Goal: Task Accomplishment & Management: Manage account settings

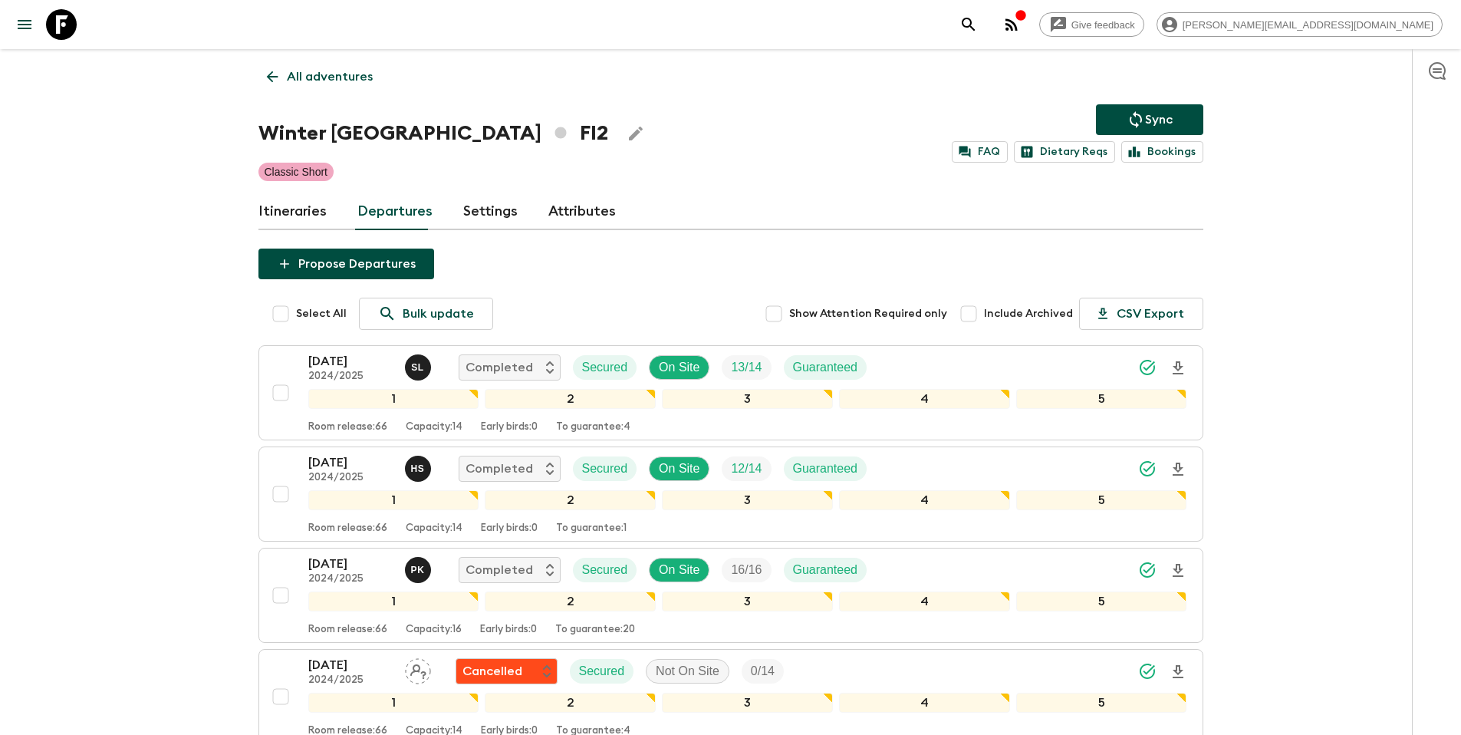
drag, startPoint x: 340, startPoint y: 76, endPoint x: 394, endPoint y: 78, distance: 53.7
click at [340, 77] on p "All adventures" at bounding box center [330, 76] width 86 height 18
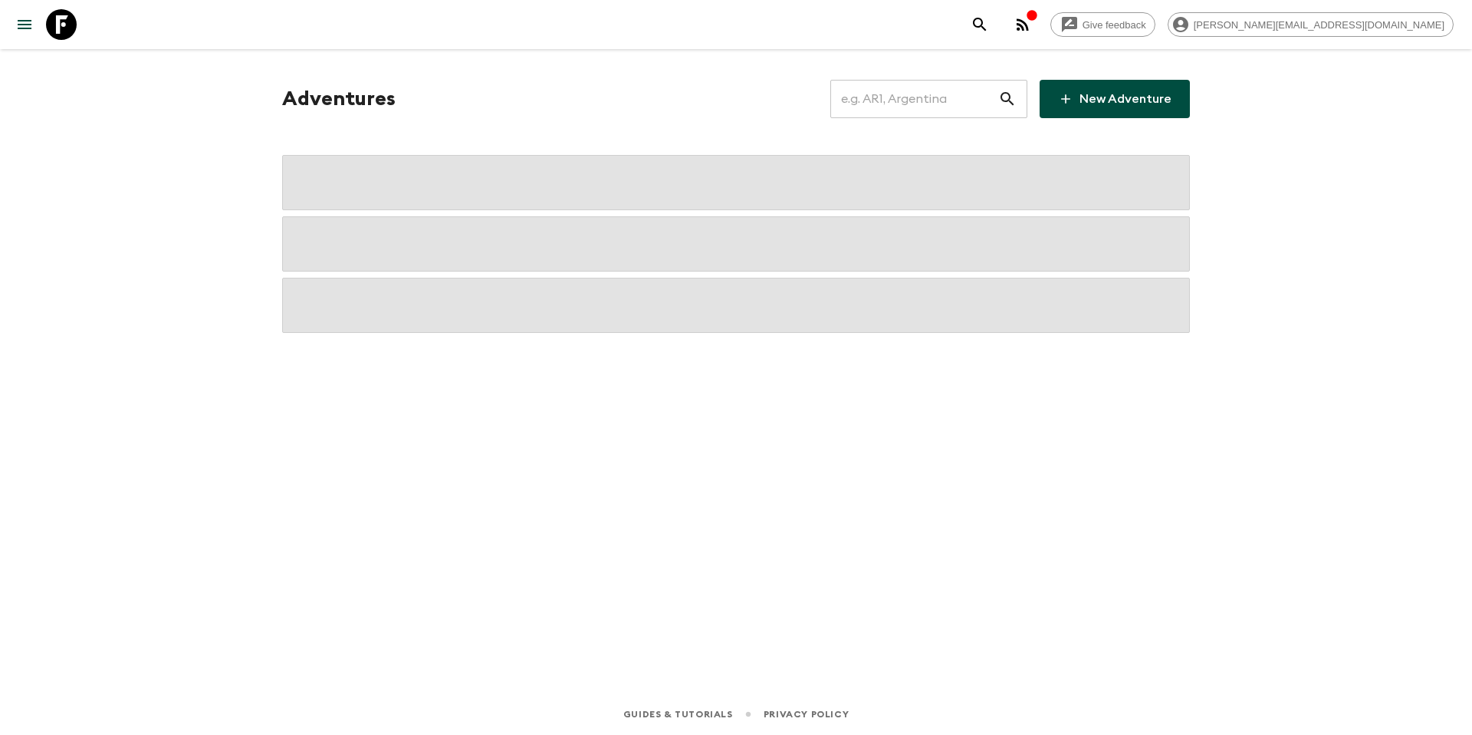
click at [944, 96] on input "text" at bounding box center [914, 98] width 168 height 43
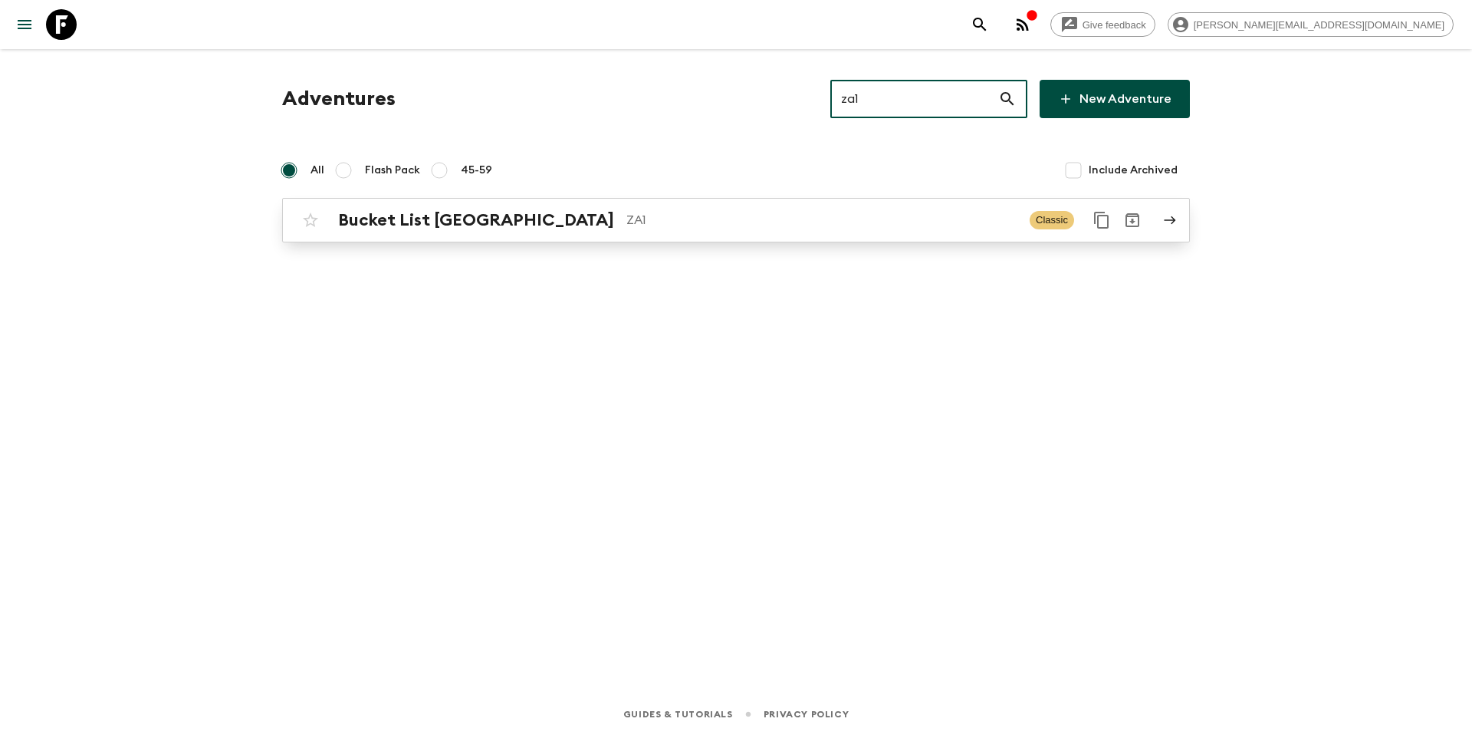
type input "za1"
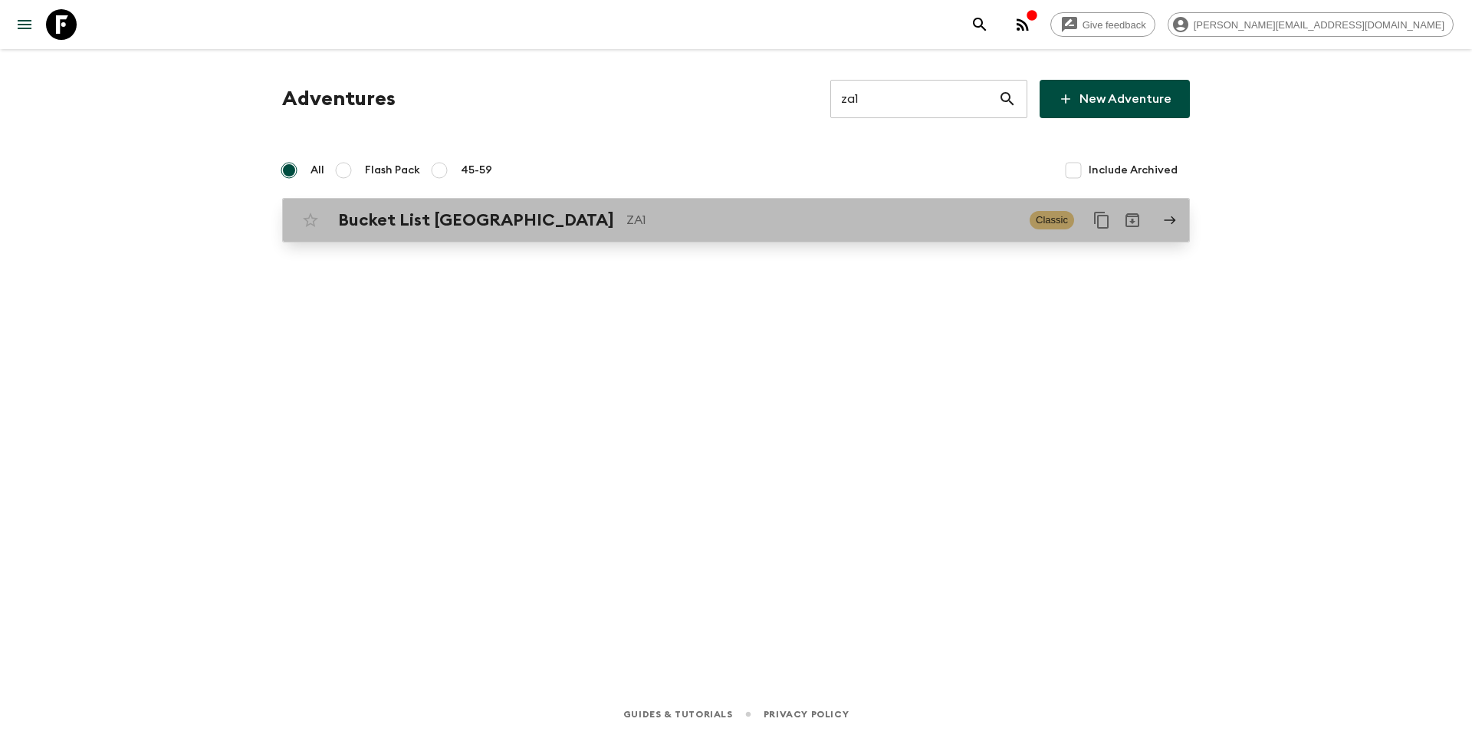
click at [776, 223] on p "ZA1" at bounding box center [822, 220] width 391 height 18
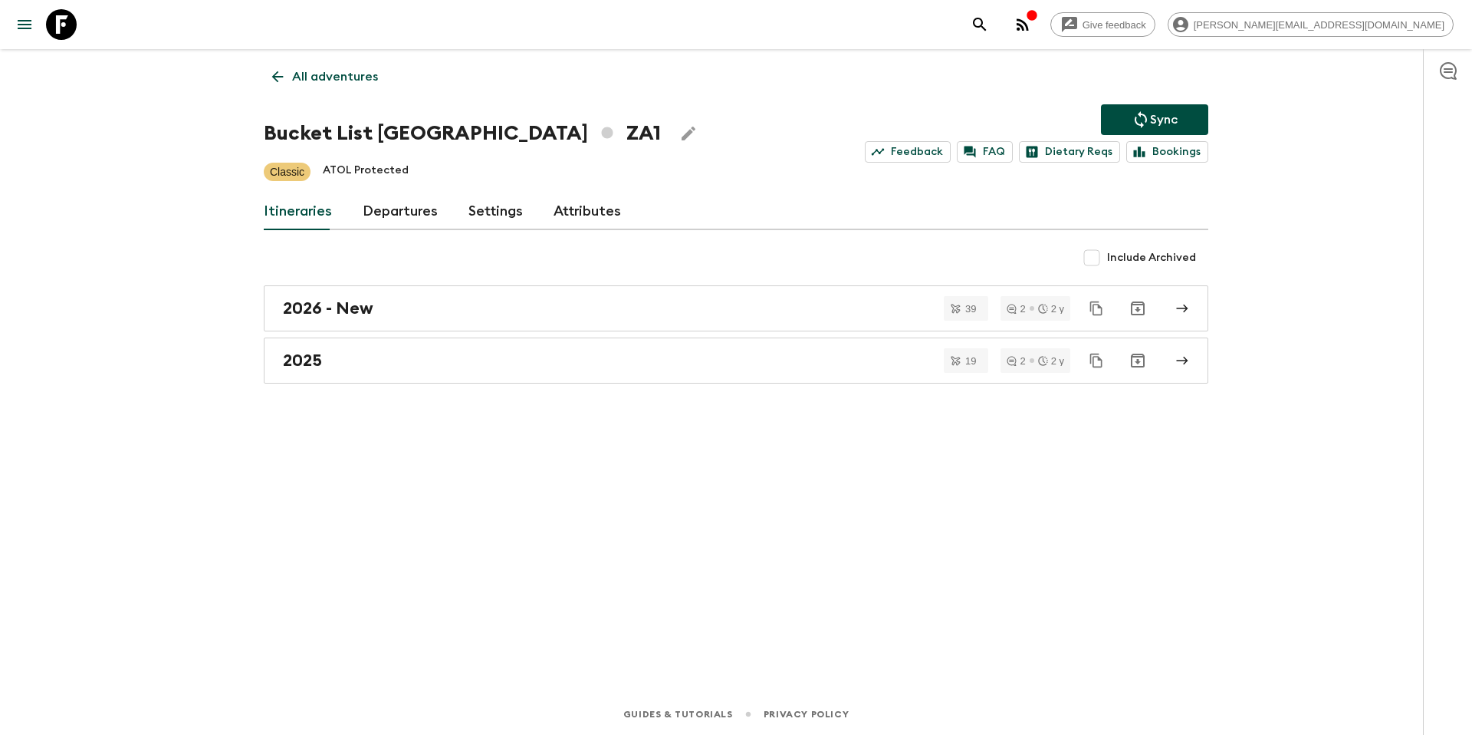
click at [393, 213] on link "Departures" at bounding box center [400, 211] width 75 height 37
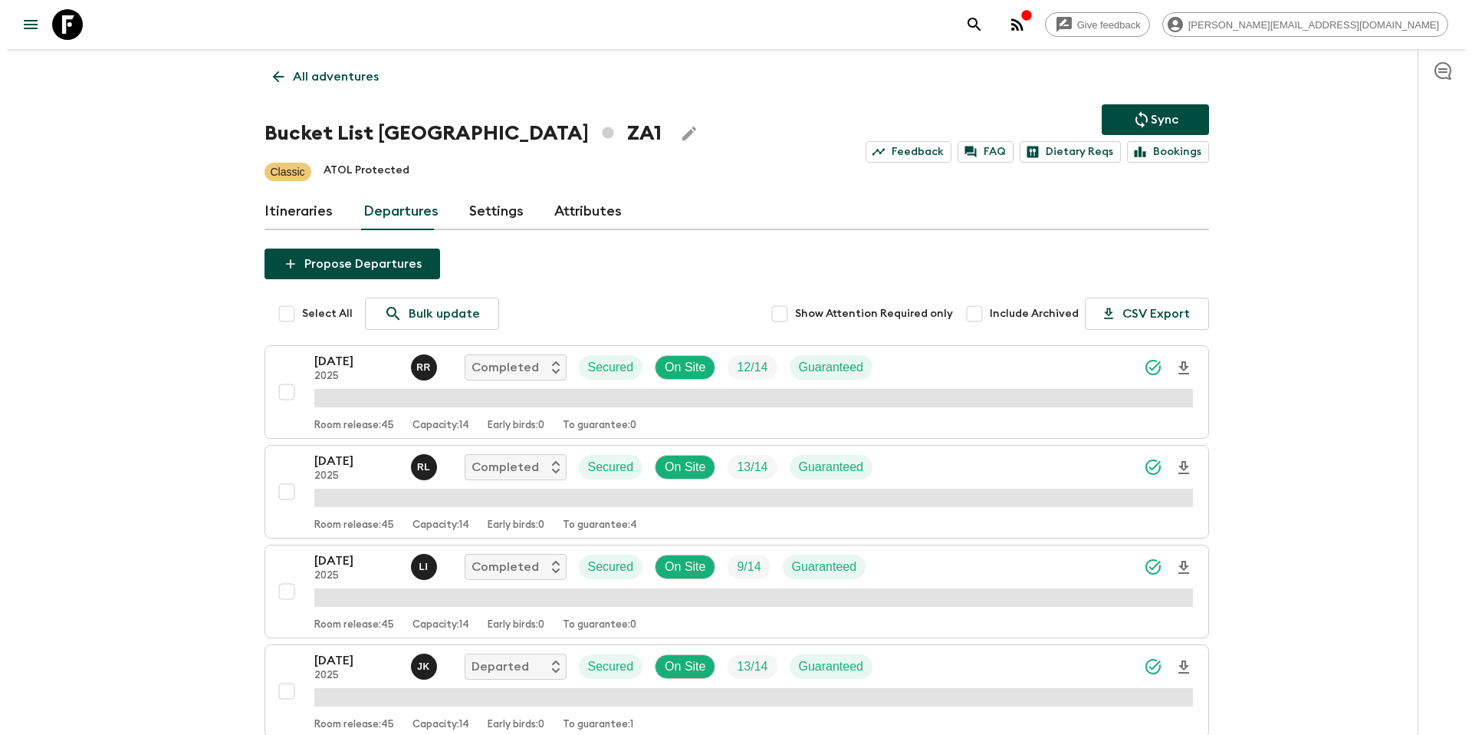
scroll to position [2087, 0]
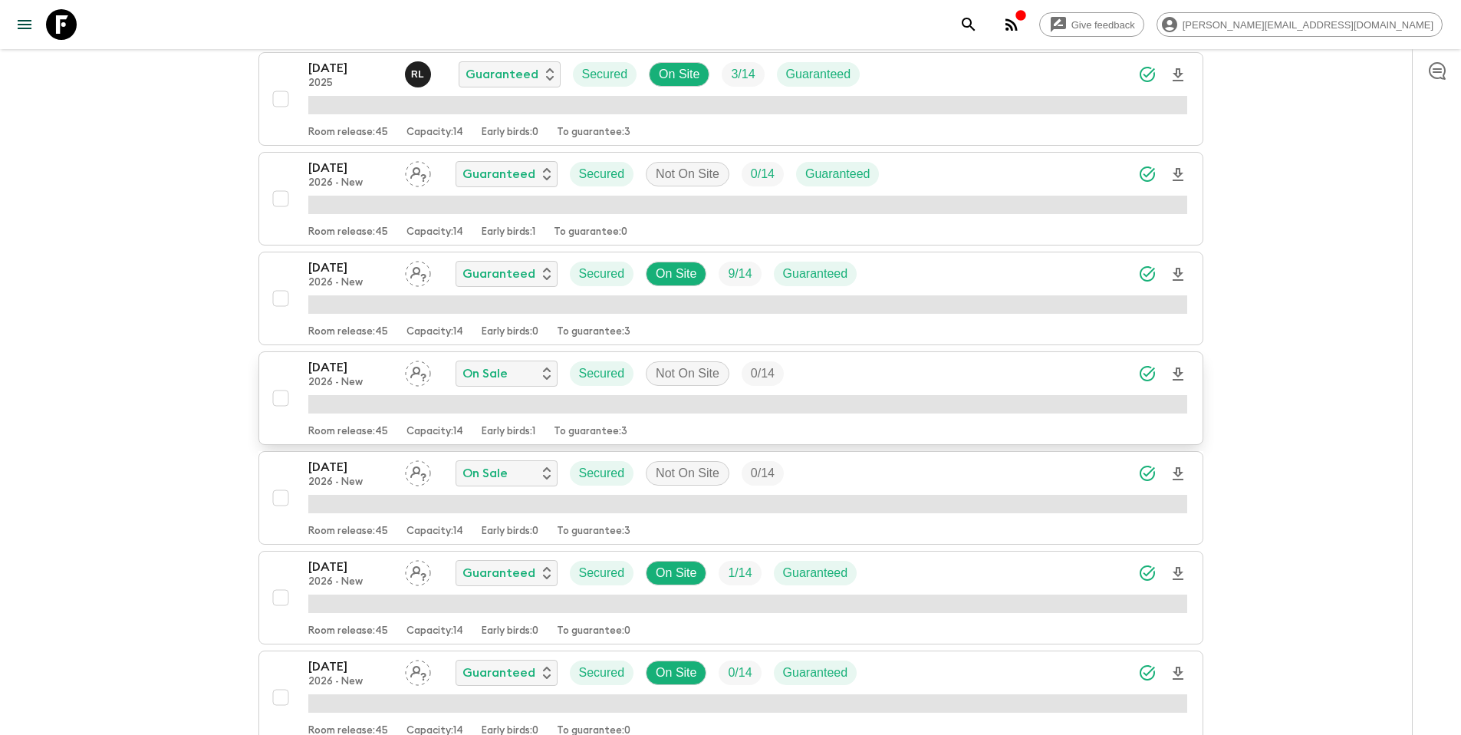
click at [281, 400] on input "checkbox" at bounding box center [280, 398] width 31 height 31
checkbox input "true"
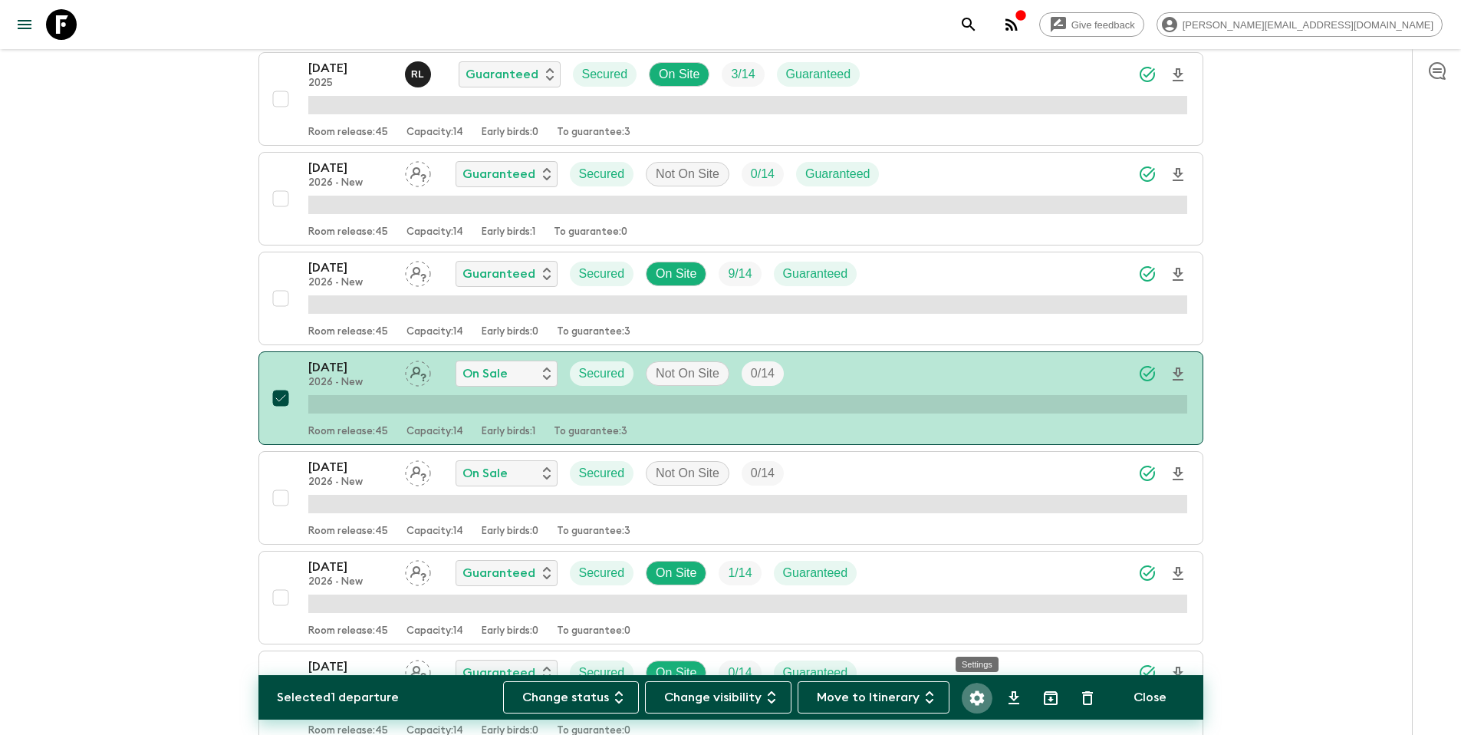
click at [981, 699] on icon "Settings" at bounding box center [976, 697] width 15 height 15
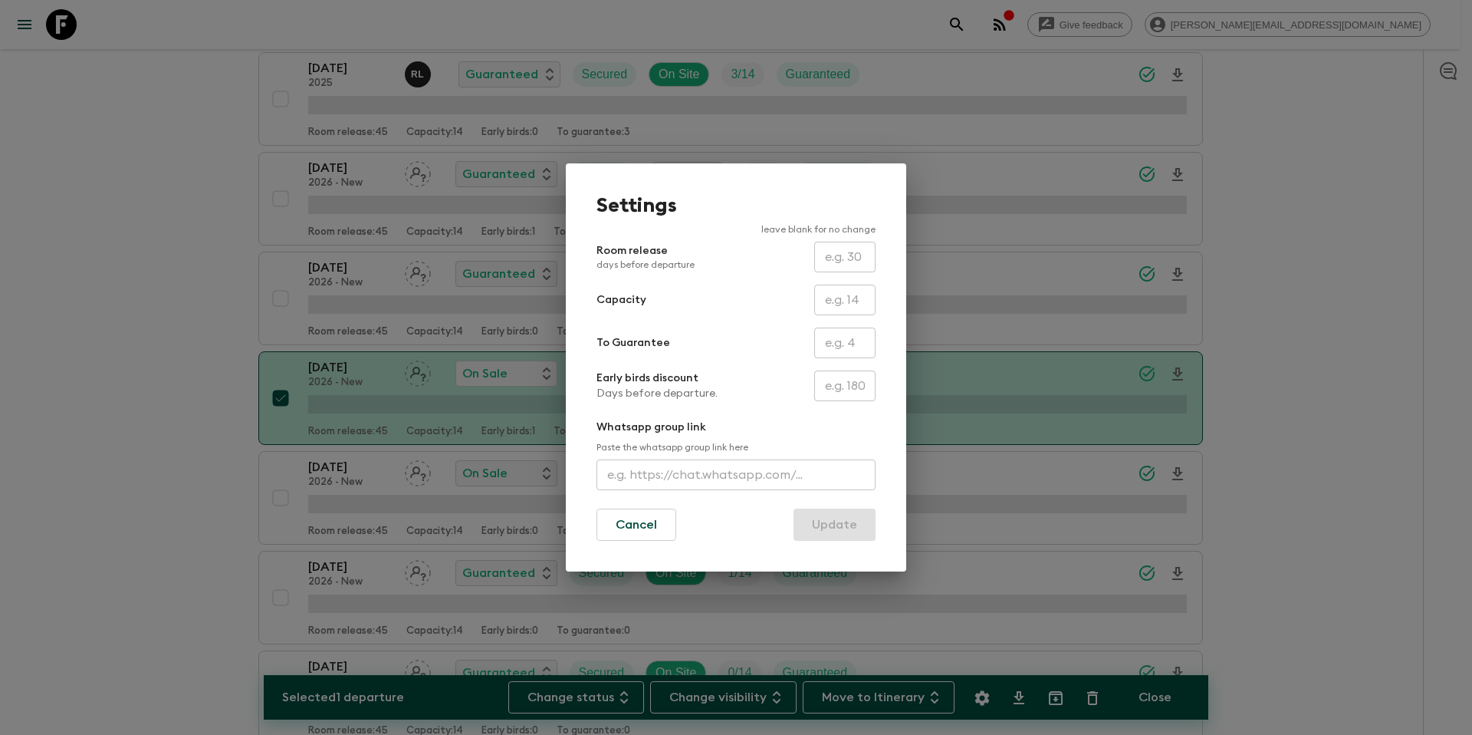
click at [850, 342] on input "text" at bounding box center [844, 342] width 61 height 31
type input "0"
click at [839, 525] on button "Update" at bounding box center [835, 524] width 82 height 32
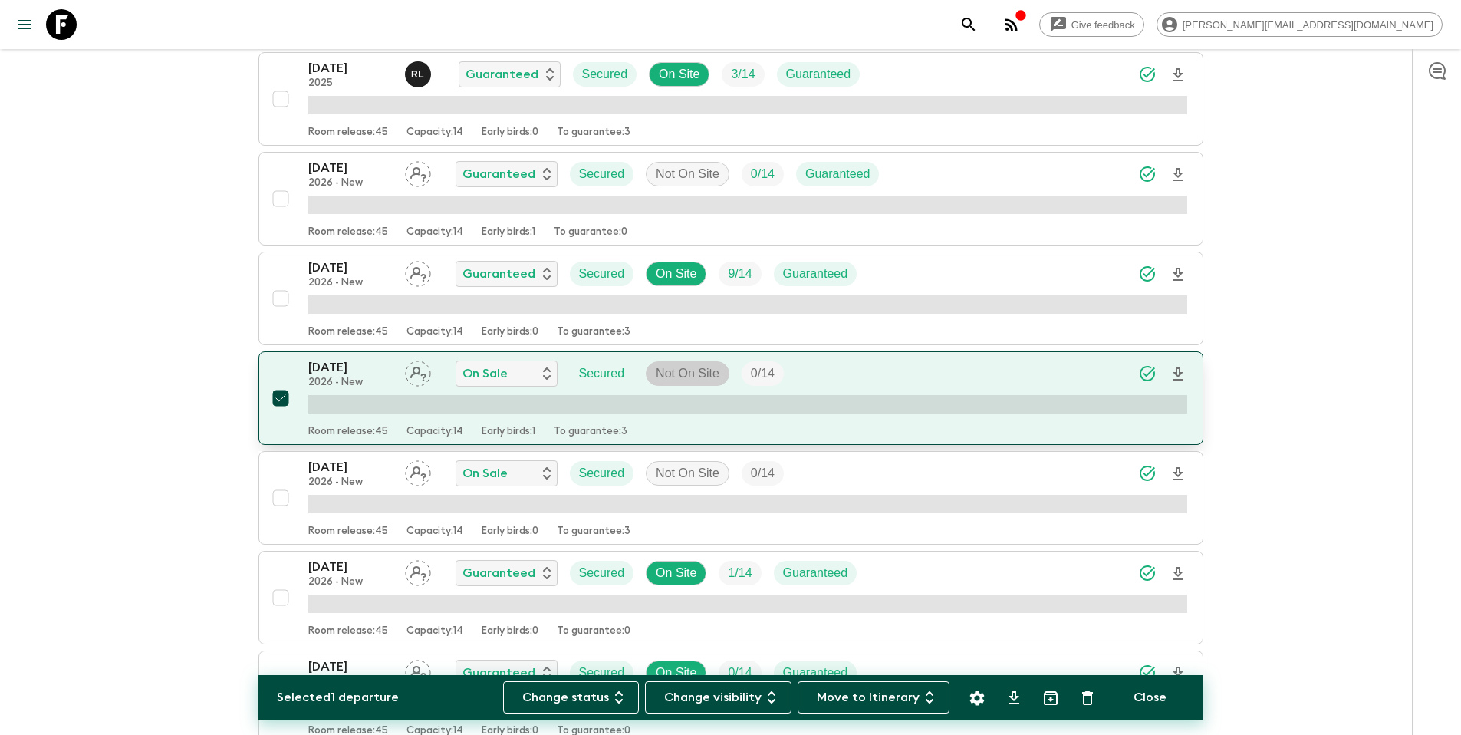
click at [676, 370] on p "Not On Site" at bounding box center [688, 373] width 64 height 18
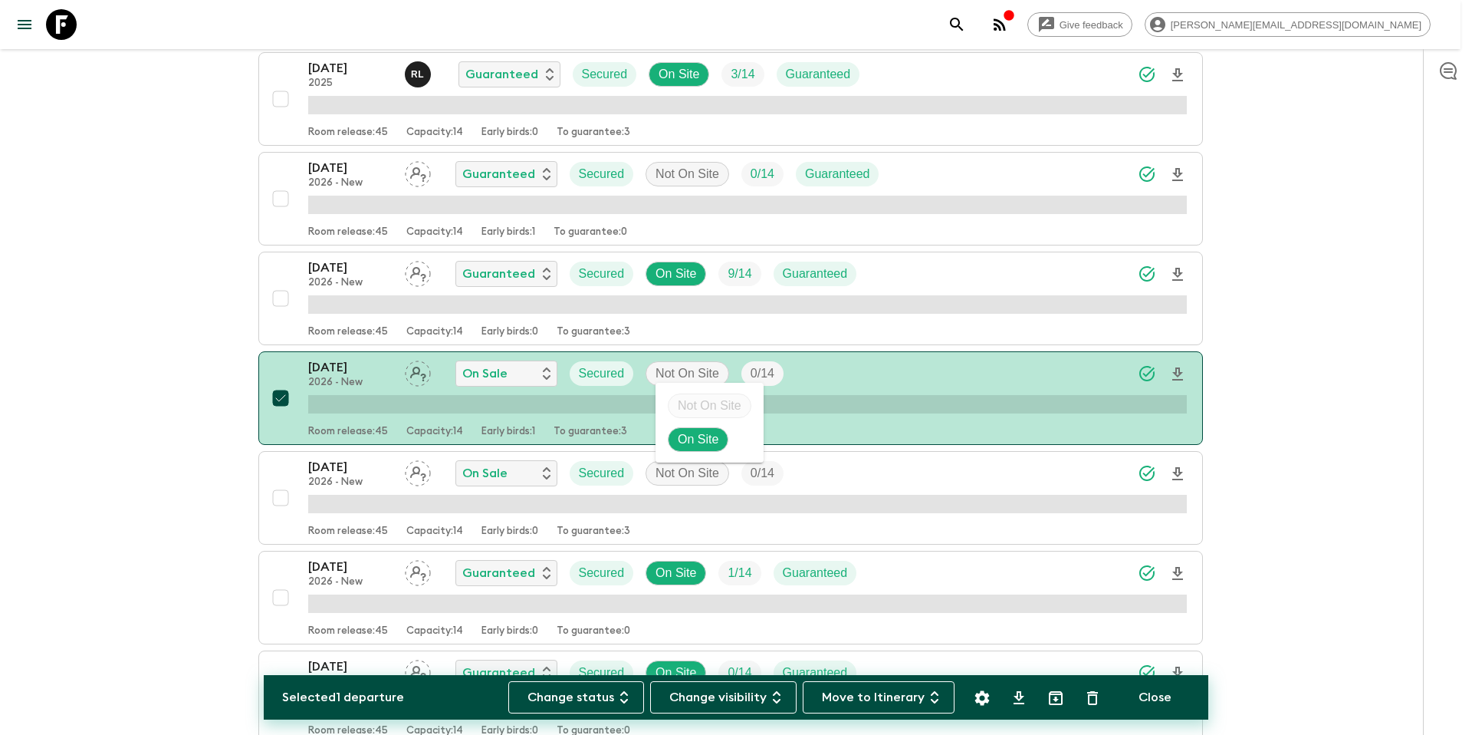
click at [685, 435] on p "On Site" at bounding box center [698, 439] width 41 height 18
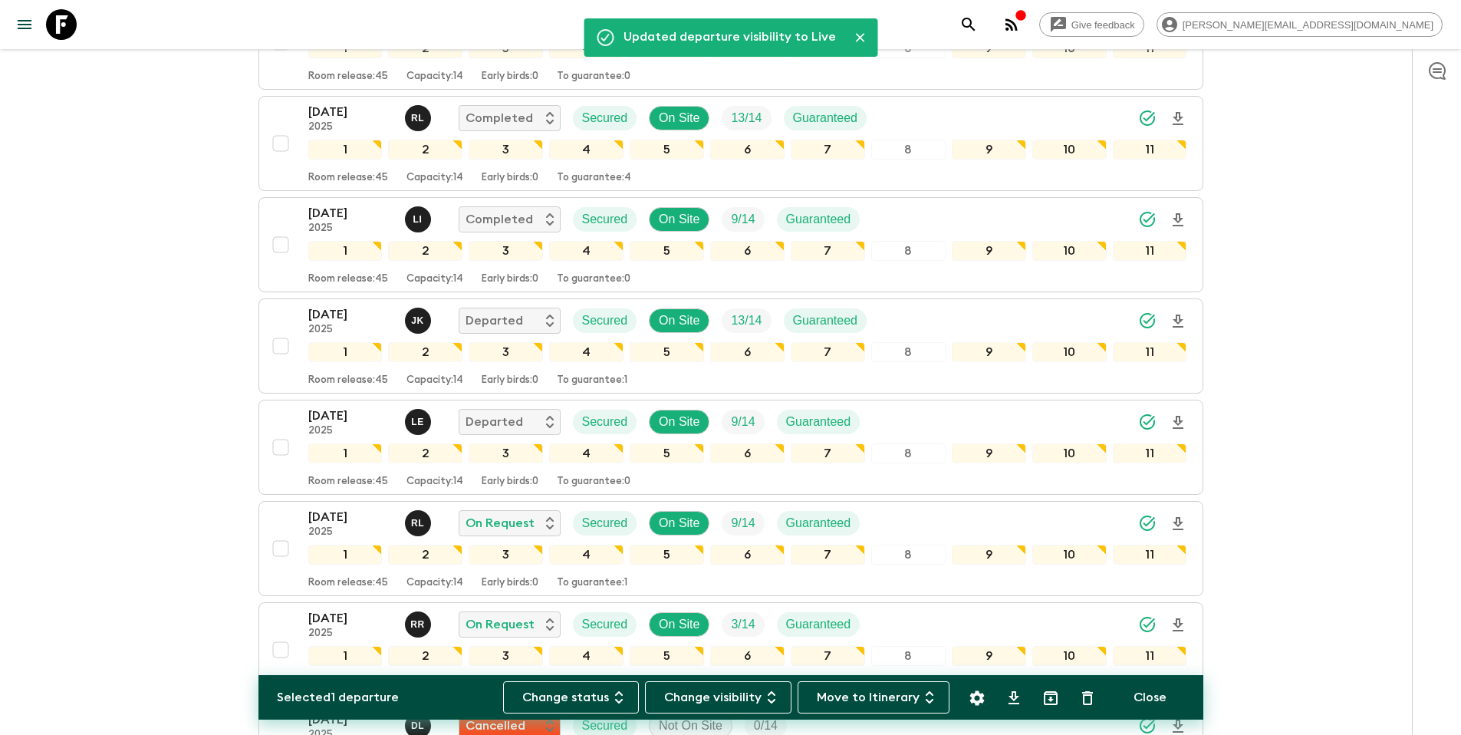
scroll to position [0, 0]
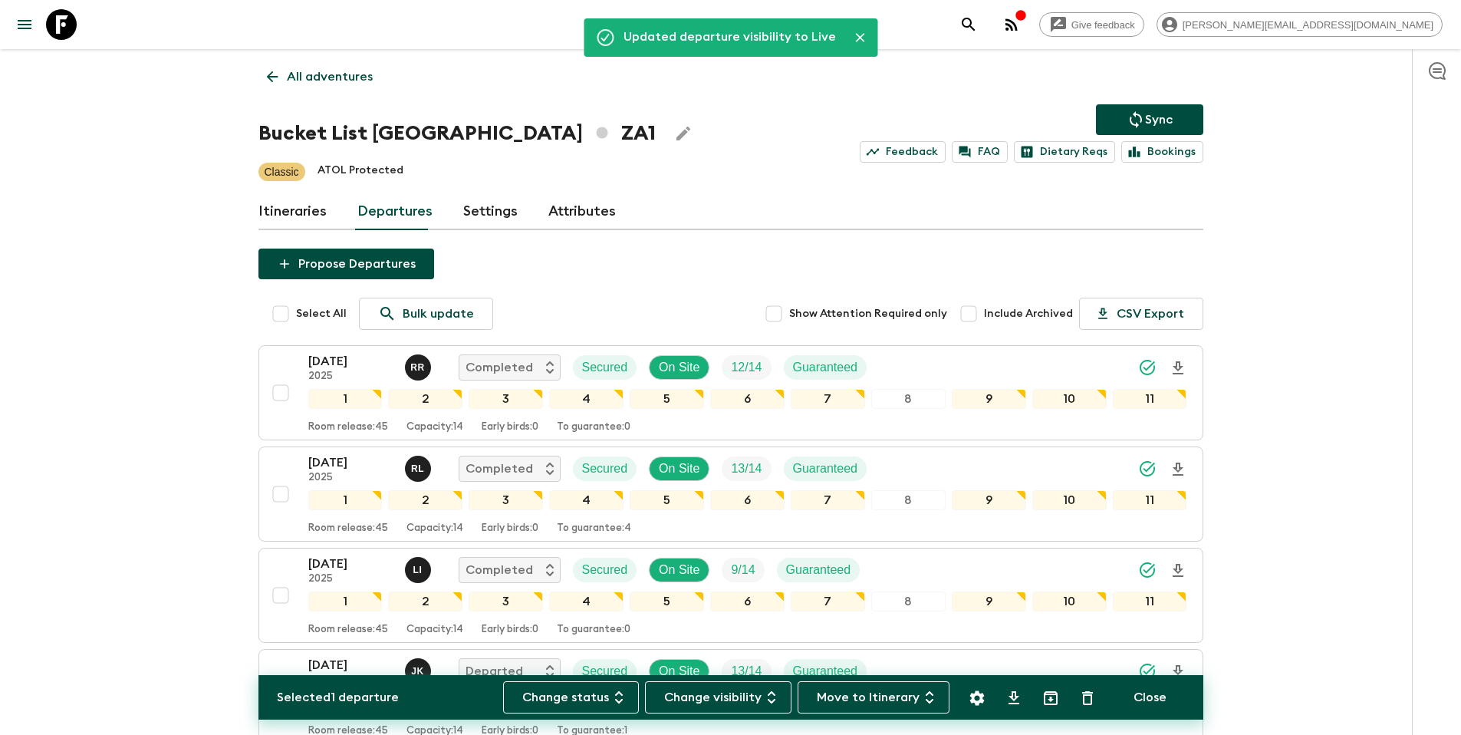
click at [1146, 107] on button "Sync" at bounding box center [1149, 119] width 107 height 31
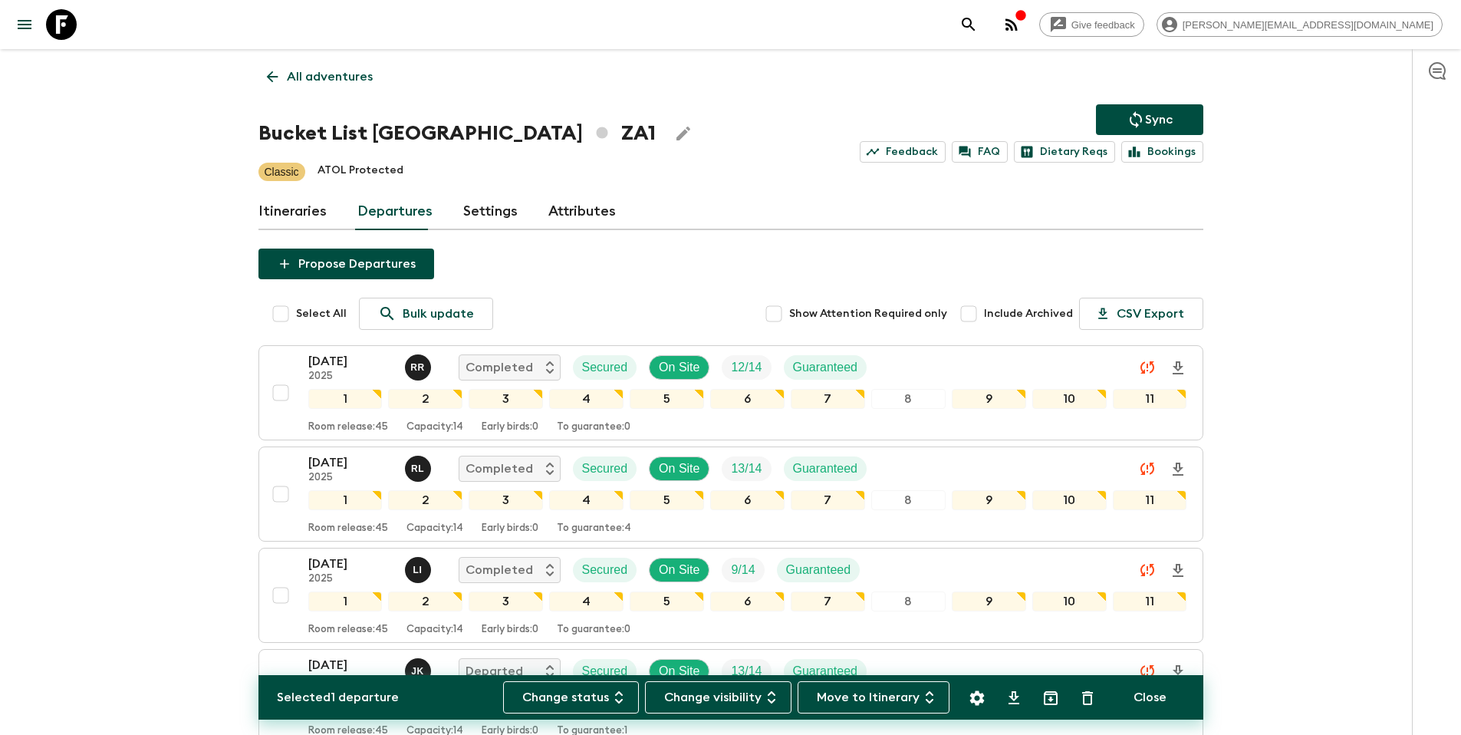
click at [312, 76] on p "All adventures" at bounding box center [330, 76] width 86 height 18
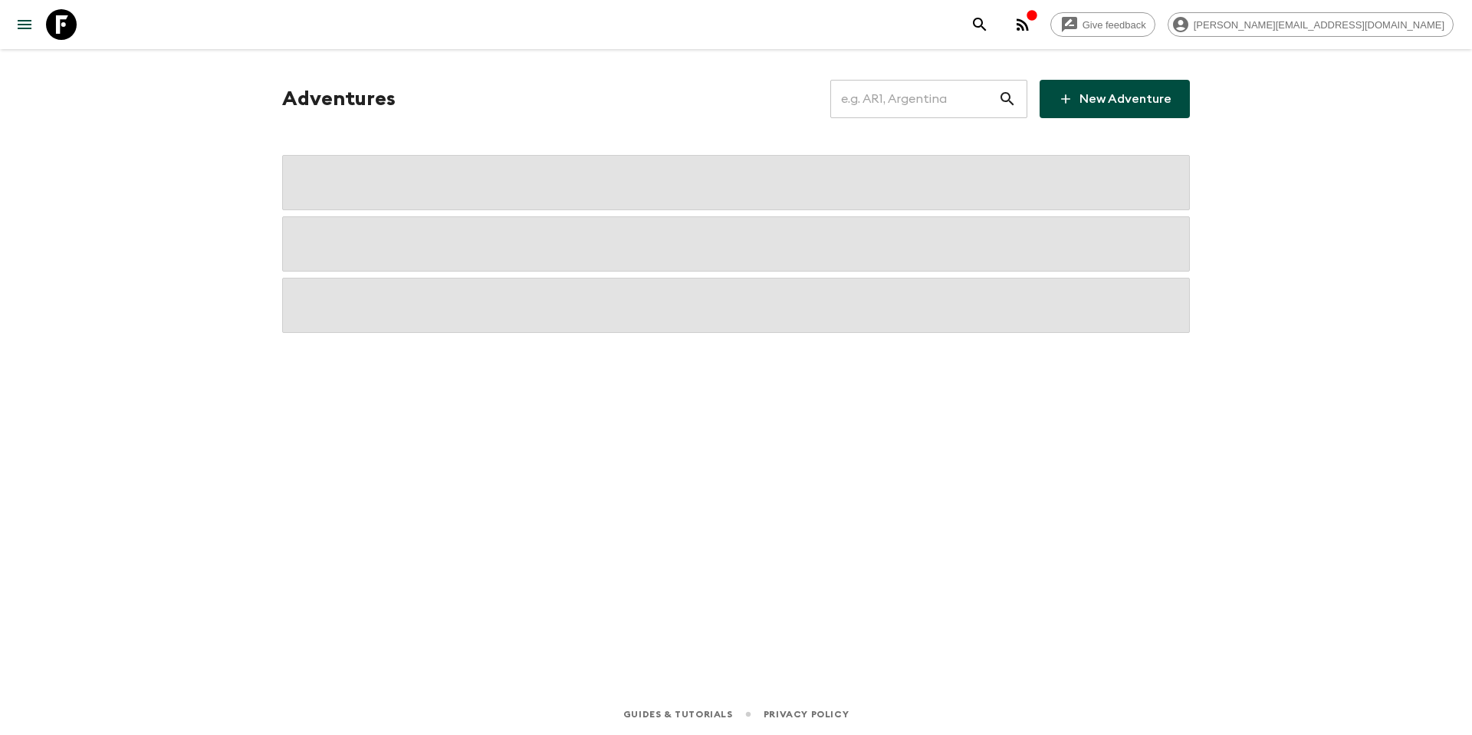
click at [922, 100] on input "text" at bounding box center [914, 98] width 168 height 43
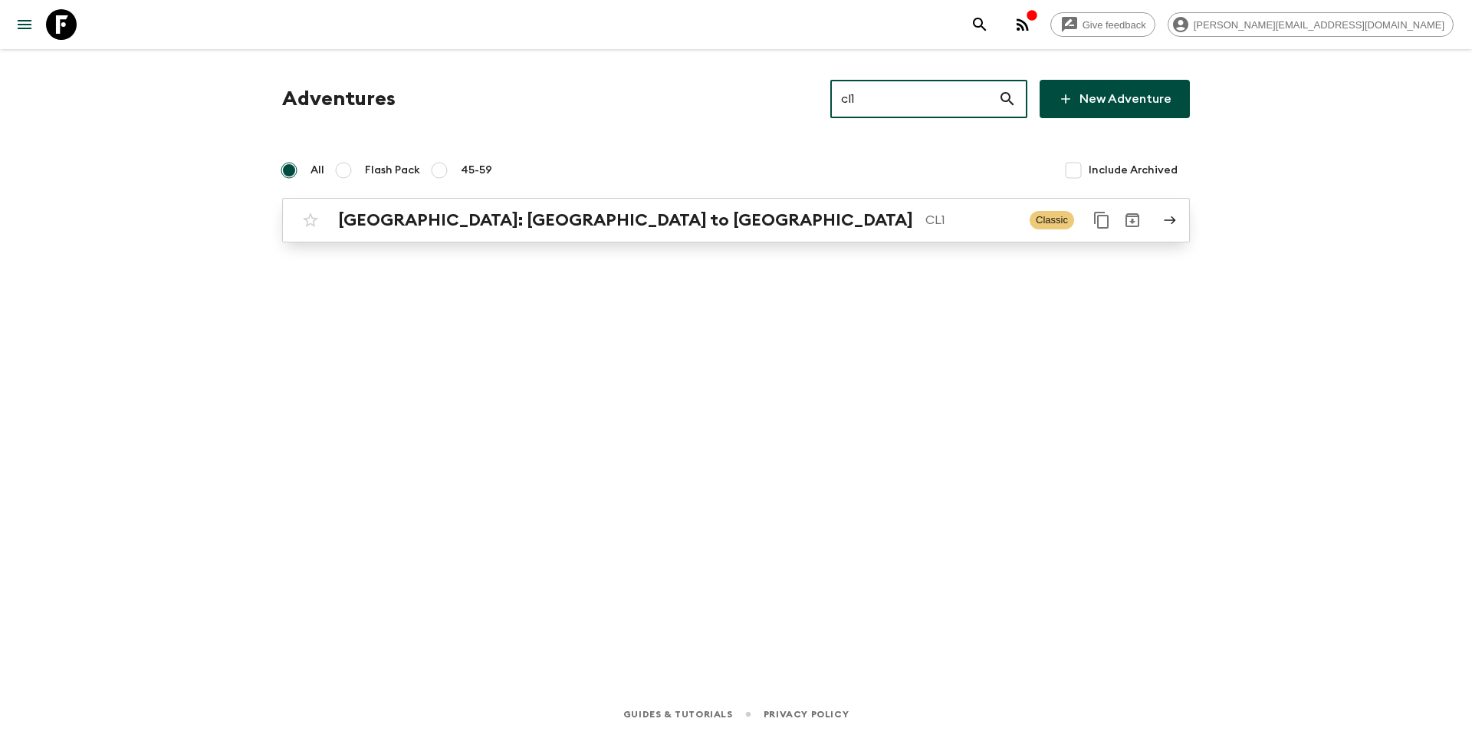
type input "cl1"
click at [926, 215] on p "CL1" at bounding box center [972, 220] width 92 height 18
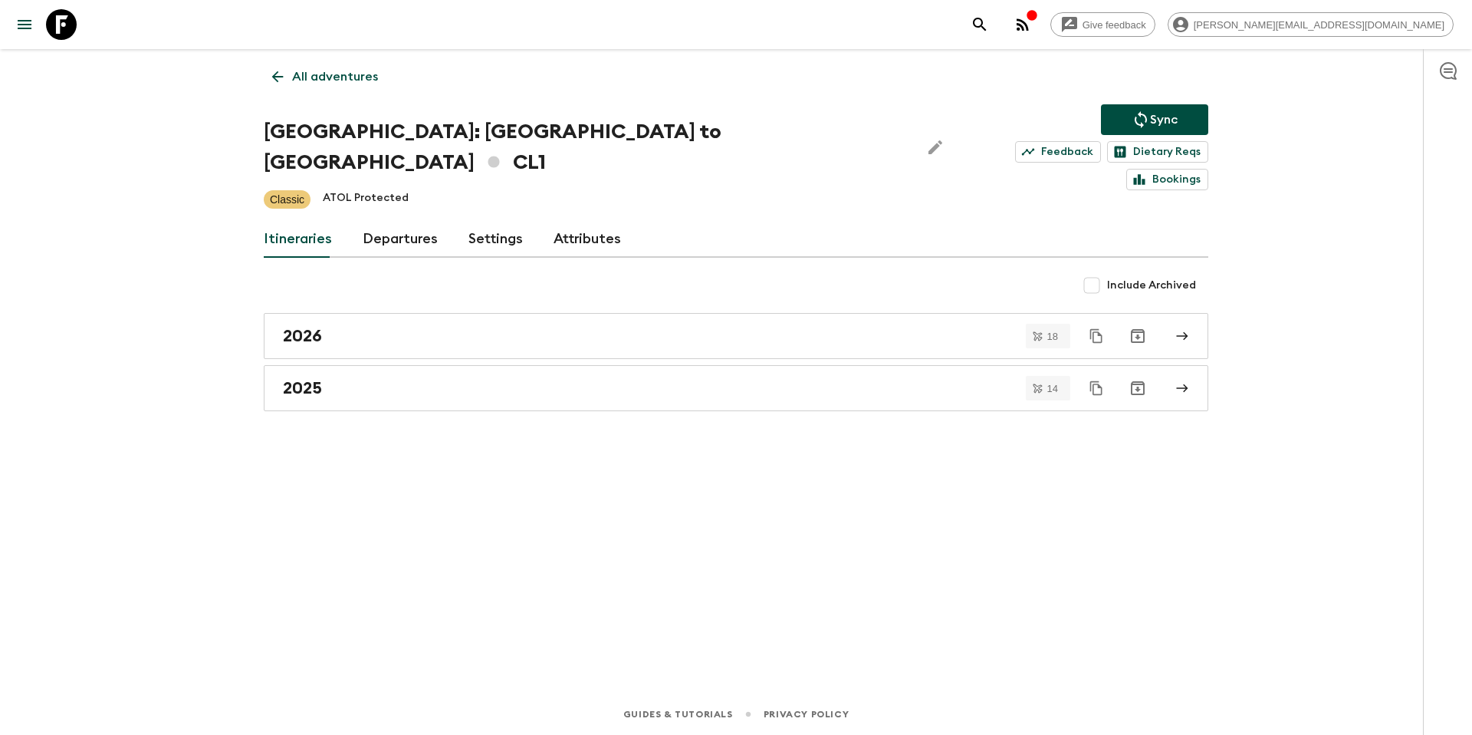
click at [404, 221] on link "Departures" at bounding box center [400, 239] width 75 height 37
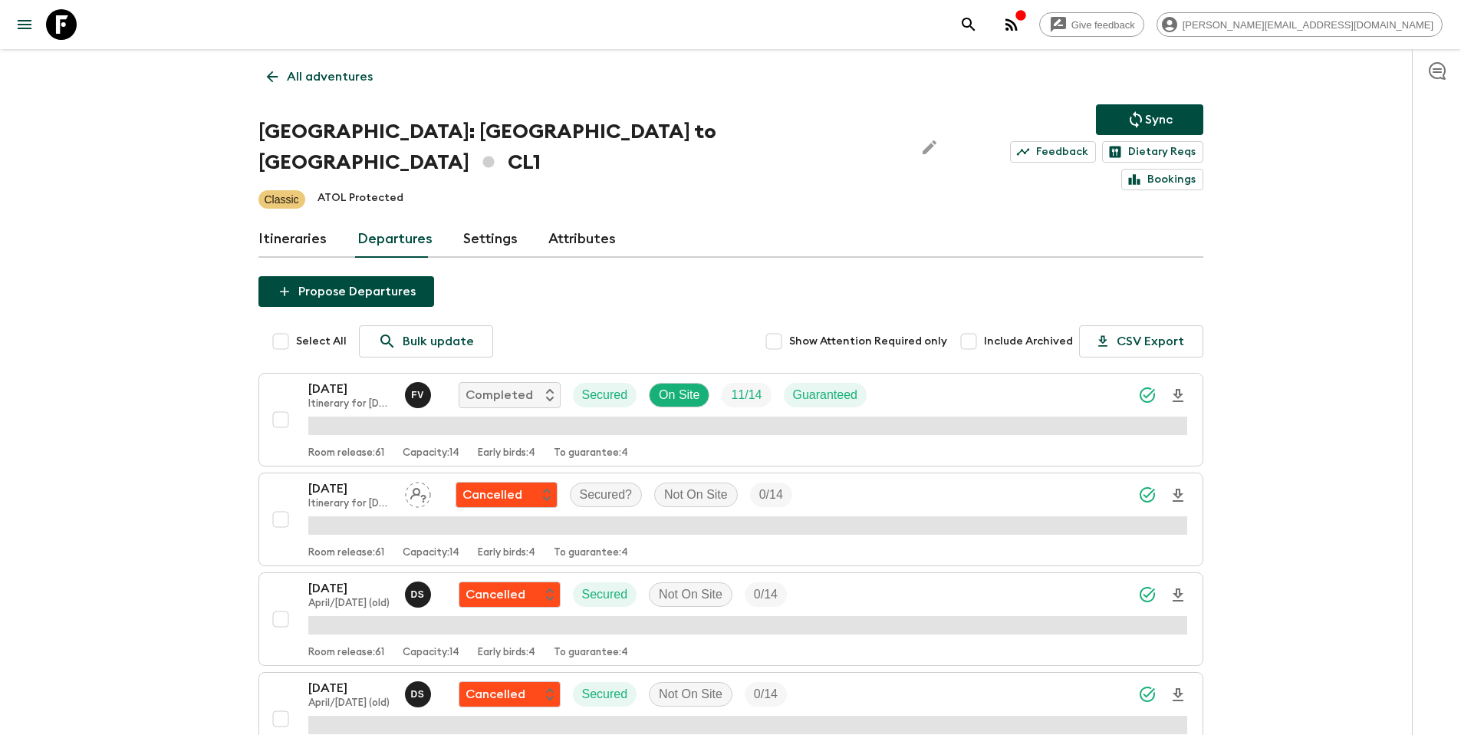
scroll to position [3981, 0]
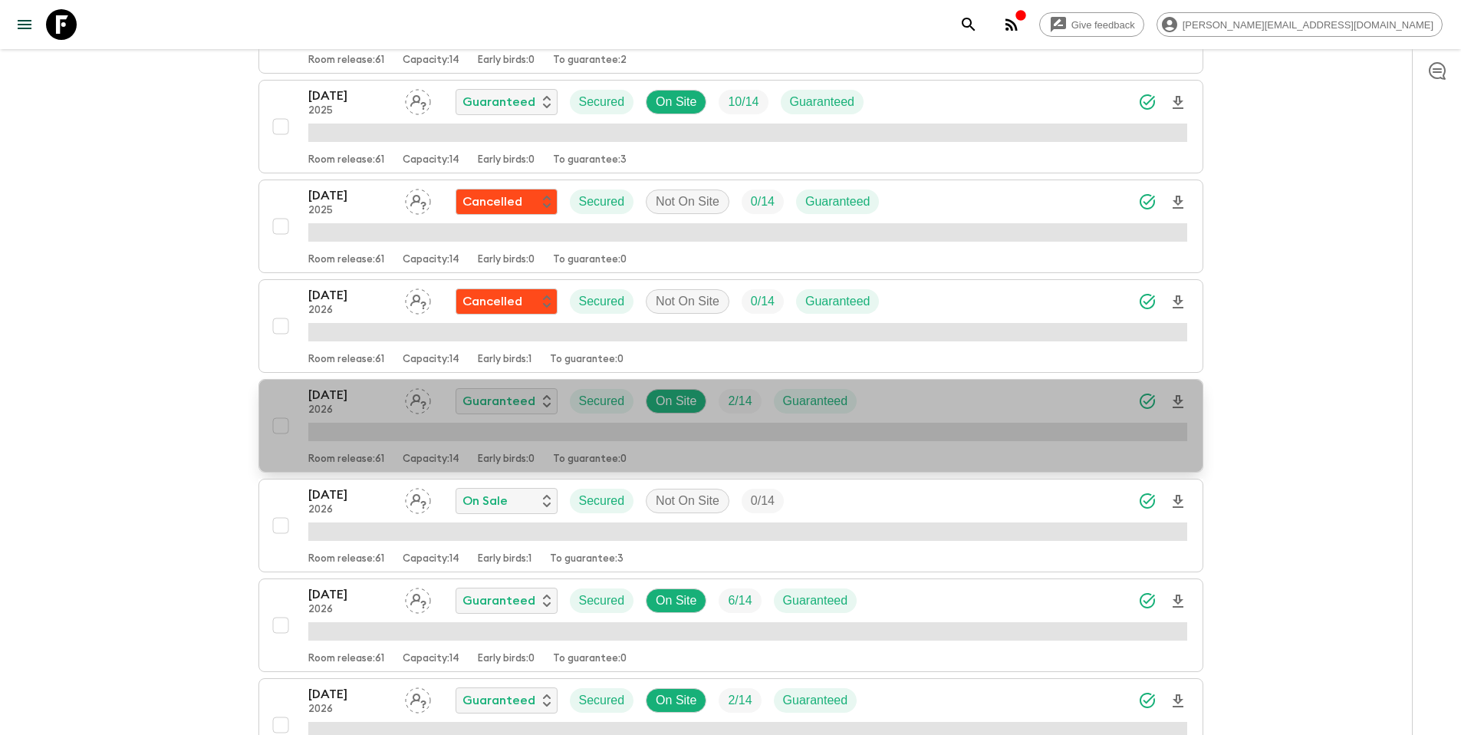
click at [926, 386] on div "[DATE] 2026 Guaranteed Secured On Site 2 / 14 Guaranteed" at bounding box center [747, 401] width 879 height 31
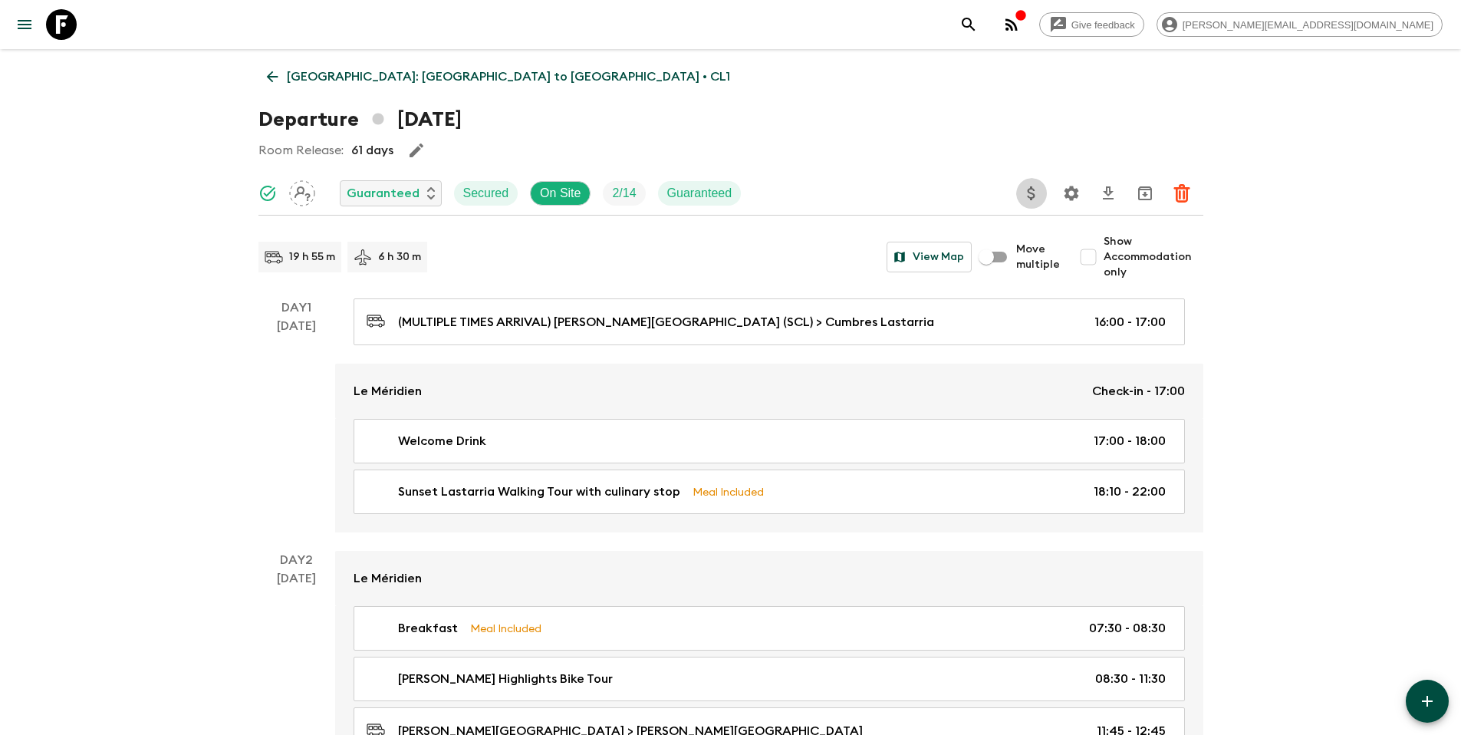
click at [1035, 197] on icon "Update Price, Early Bird Discount and Costs" at bounding box center [1031, 193] width 18 height 18
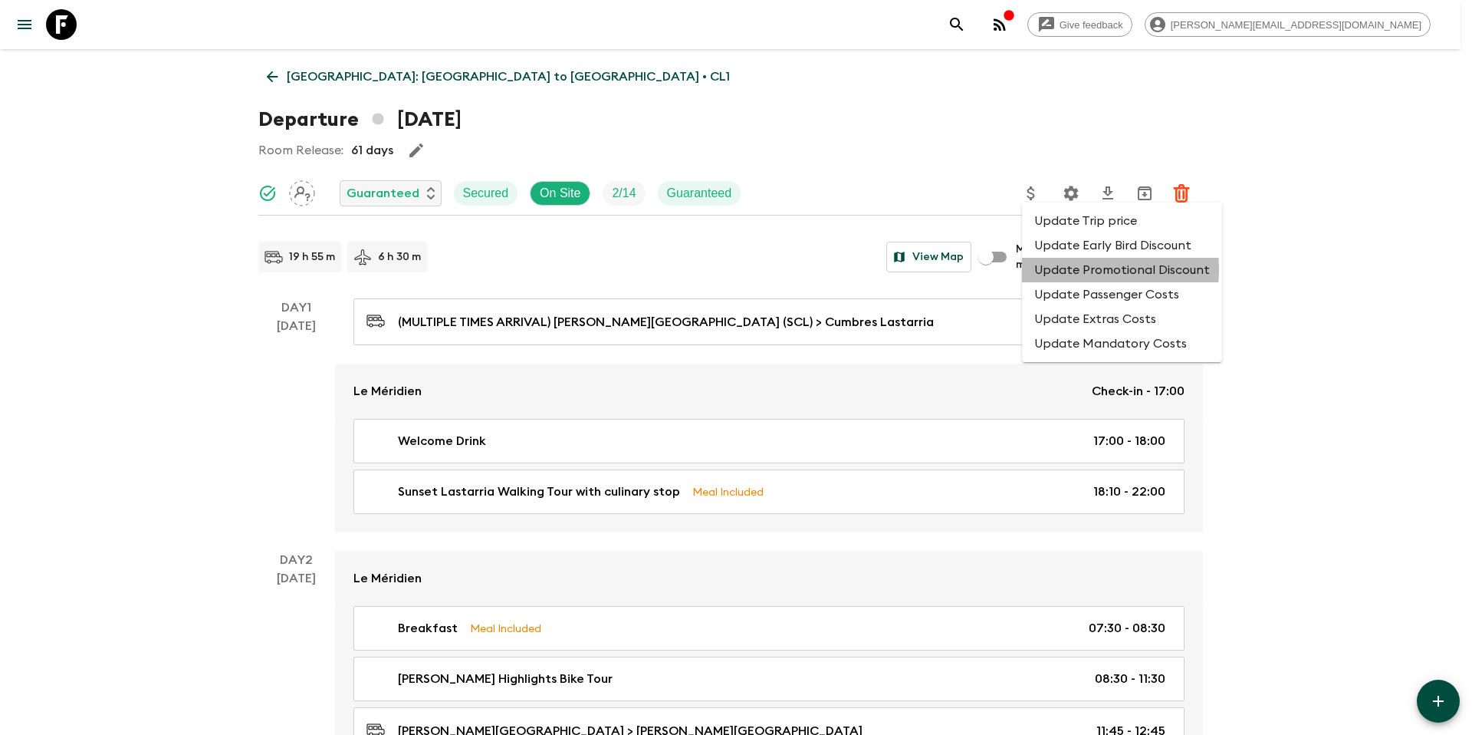
click at [1072, 269] on li "Update Promotional Discount" at bounding box center [1122, 270] width 200 height 25
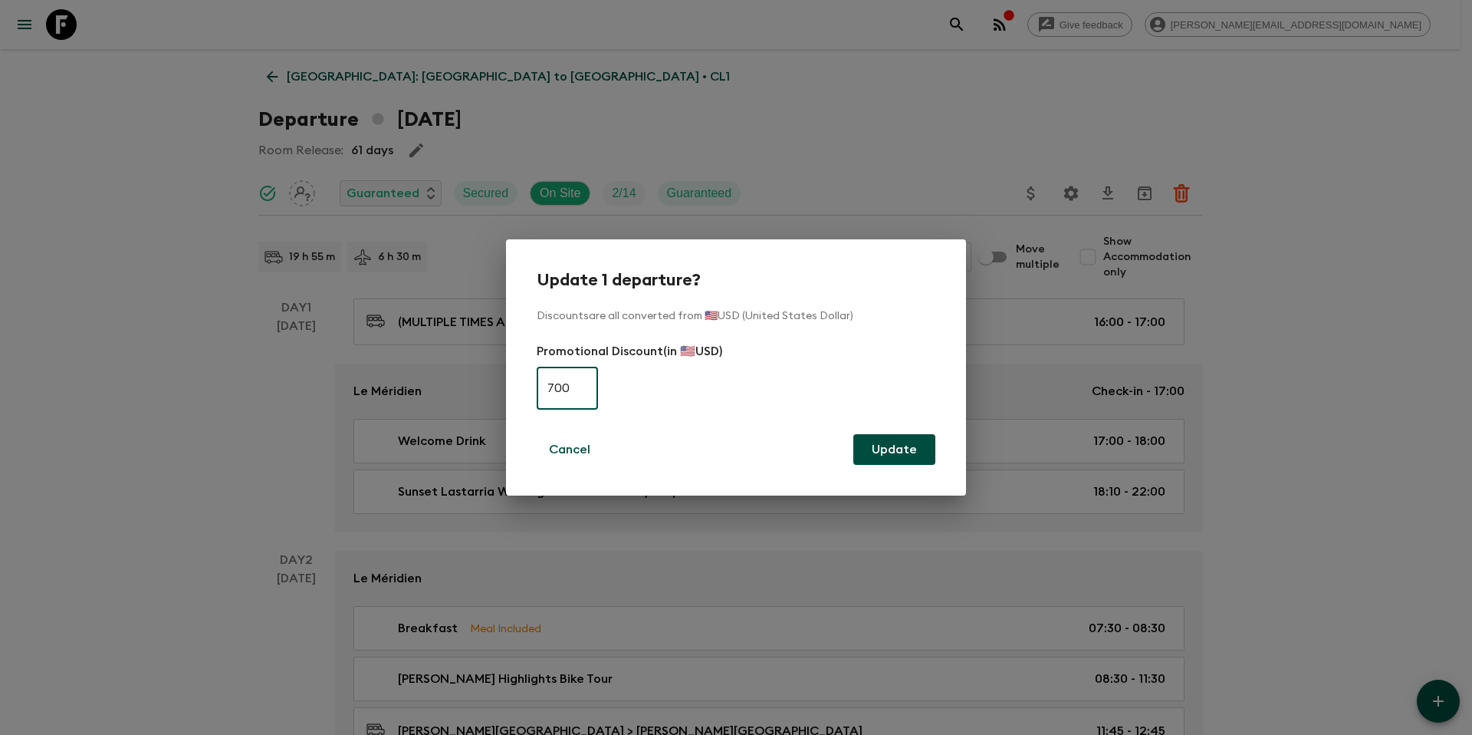
type input "700"
click at [894, 448] on button "Update" at bounding box center [895, 449] width 82 height 31
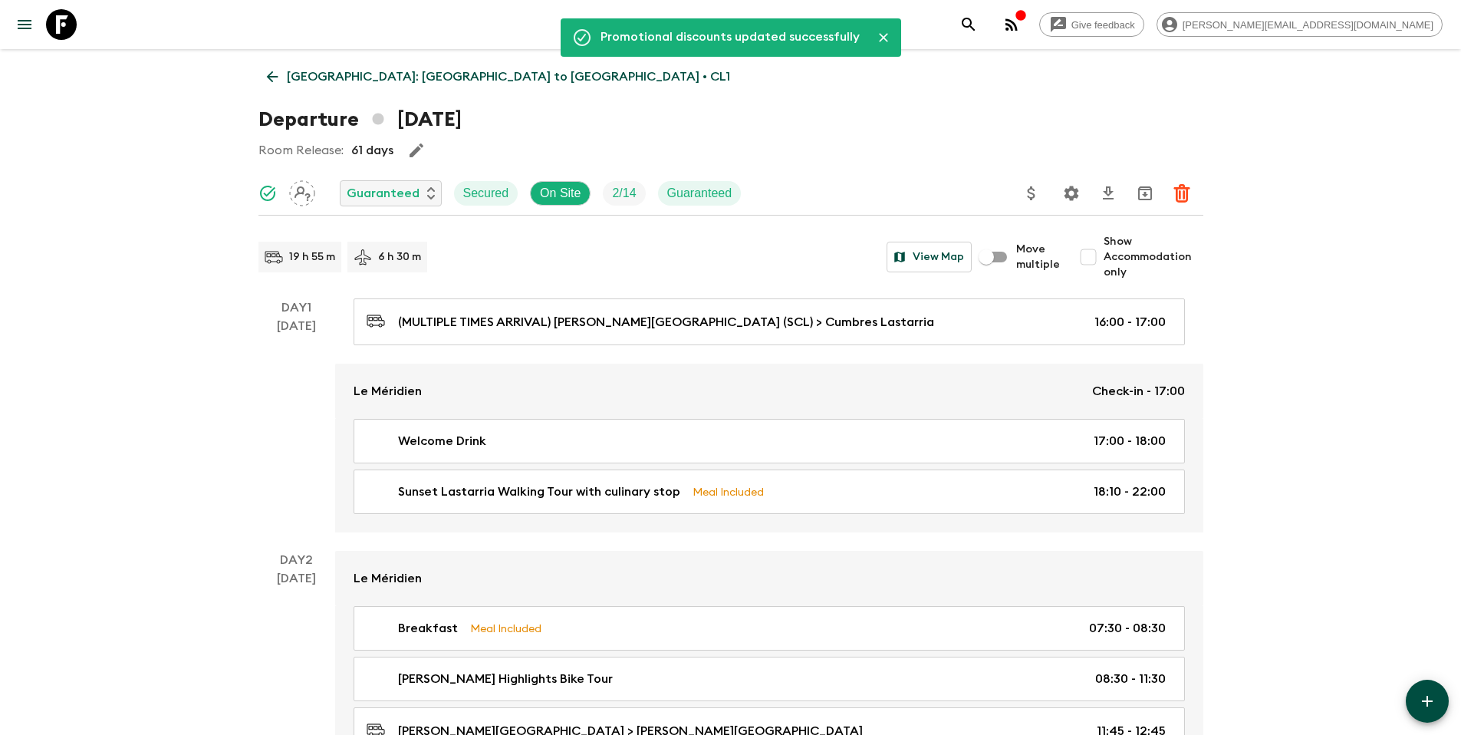
click at [320, 74] on p "[GEOGRAPHIC_DATA]: [GEOGRAPHIC_DATA] to [GEOGRAPHIC_DATA] • CL1" at bounding box center [508, 76] width 443 height 18
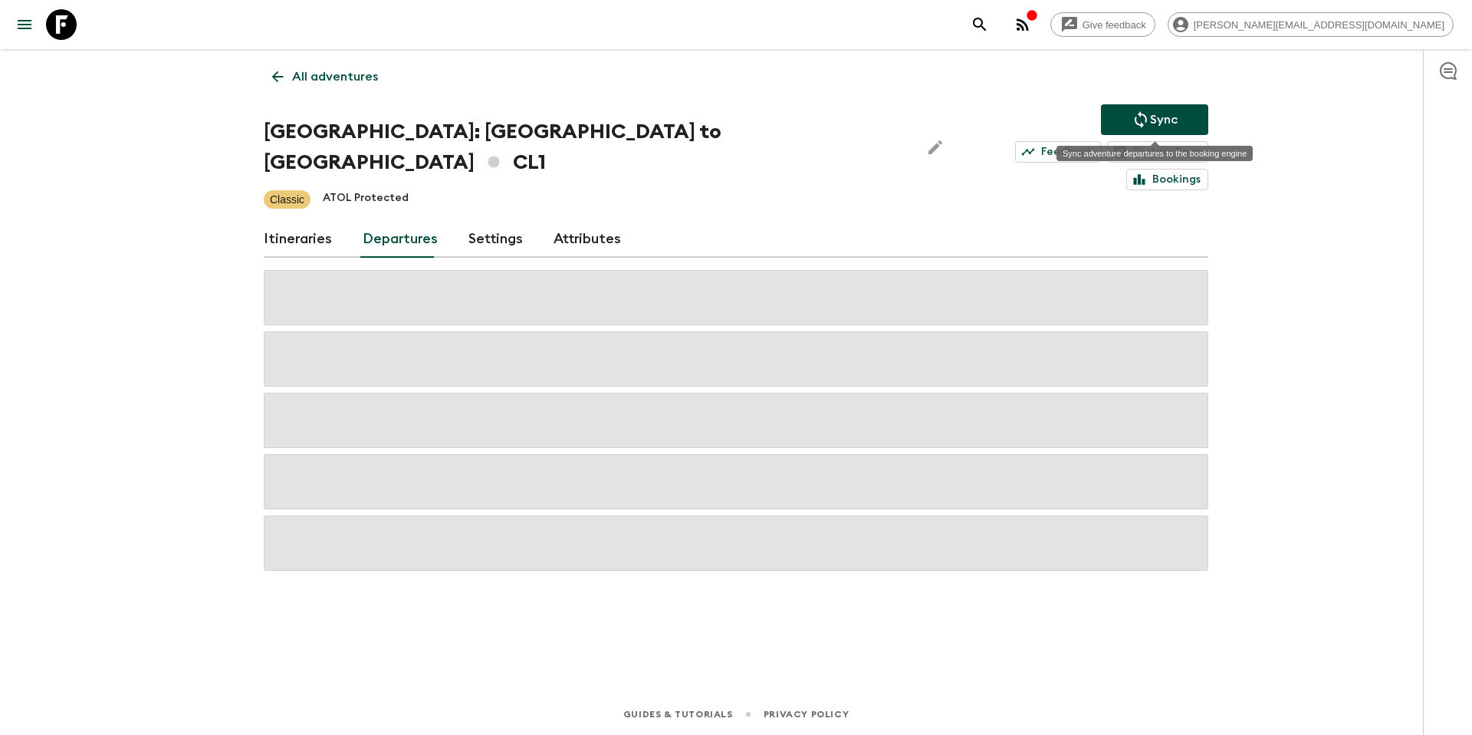
click at [1181, 117] on button "Sync" at bounding box center [1154, 119] width 107 height 31
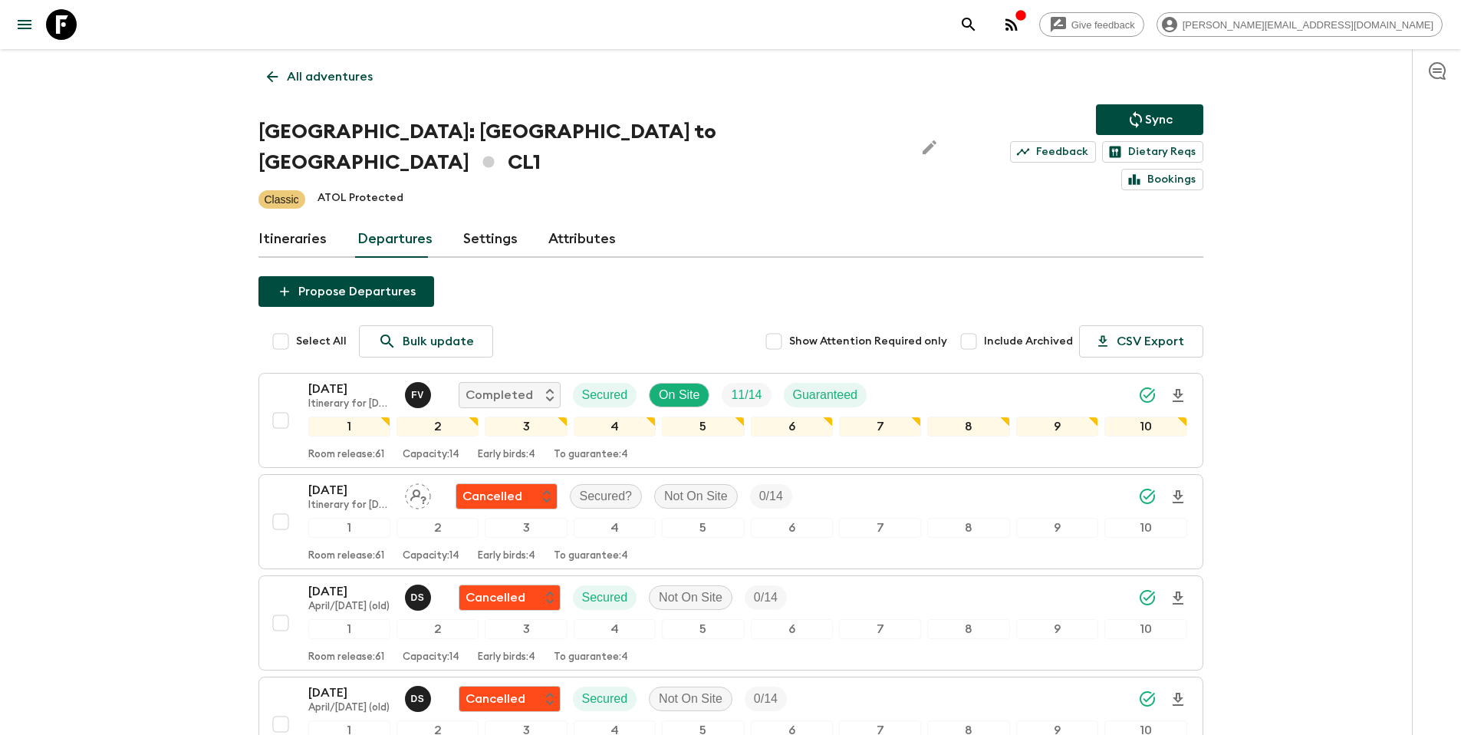
click at [1153, 120] on p "Sync" at bounding box center [1159, 119] width 28 height 18
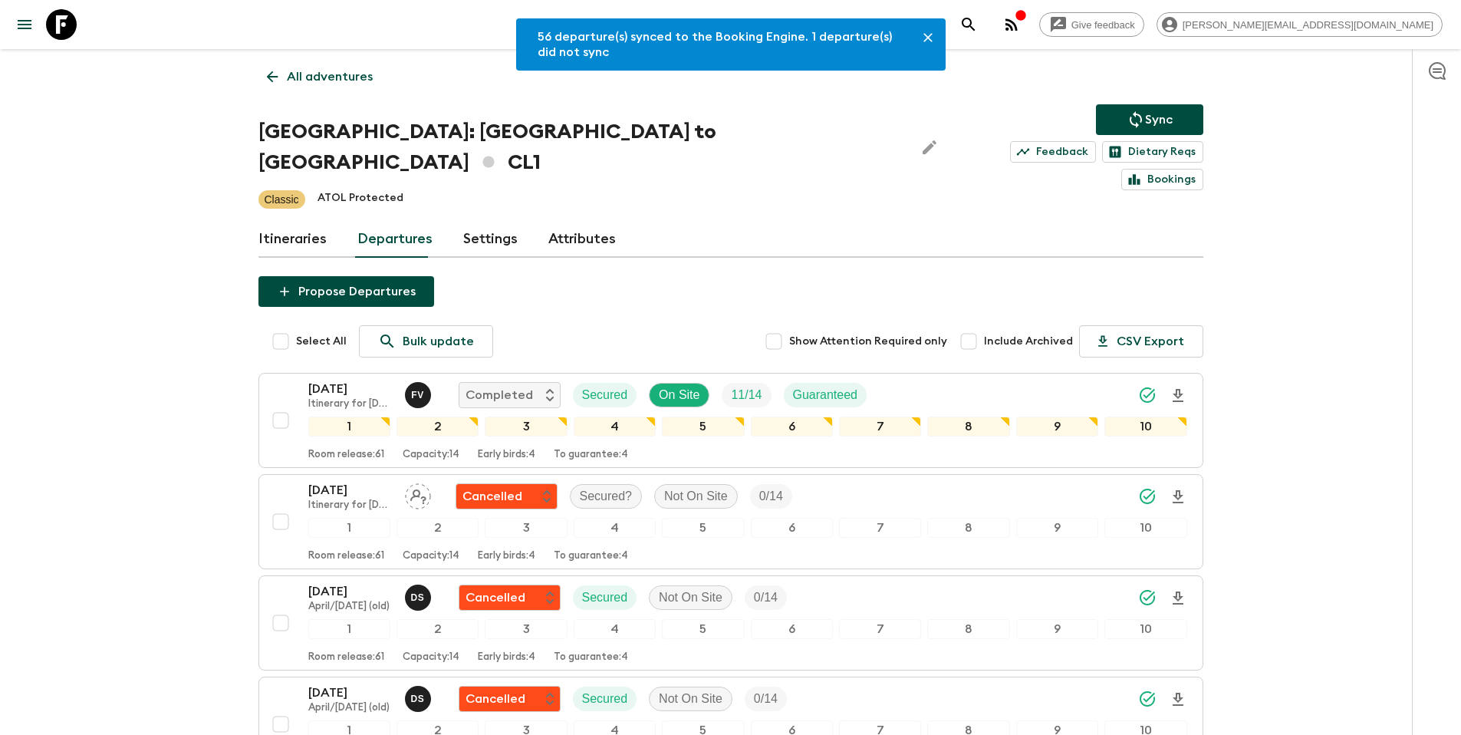
click at [310, 71] on p "All adventures" at bounding box center [330, 76] width 86 height 18
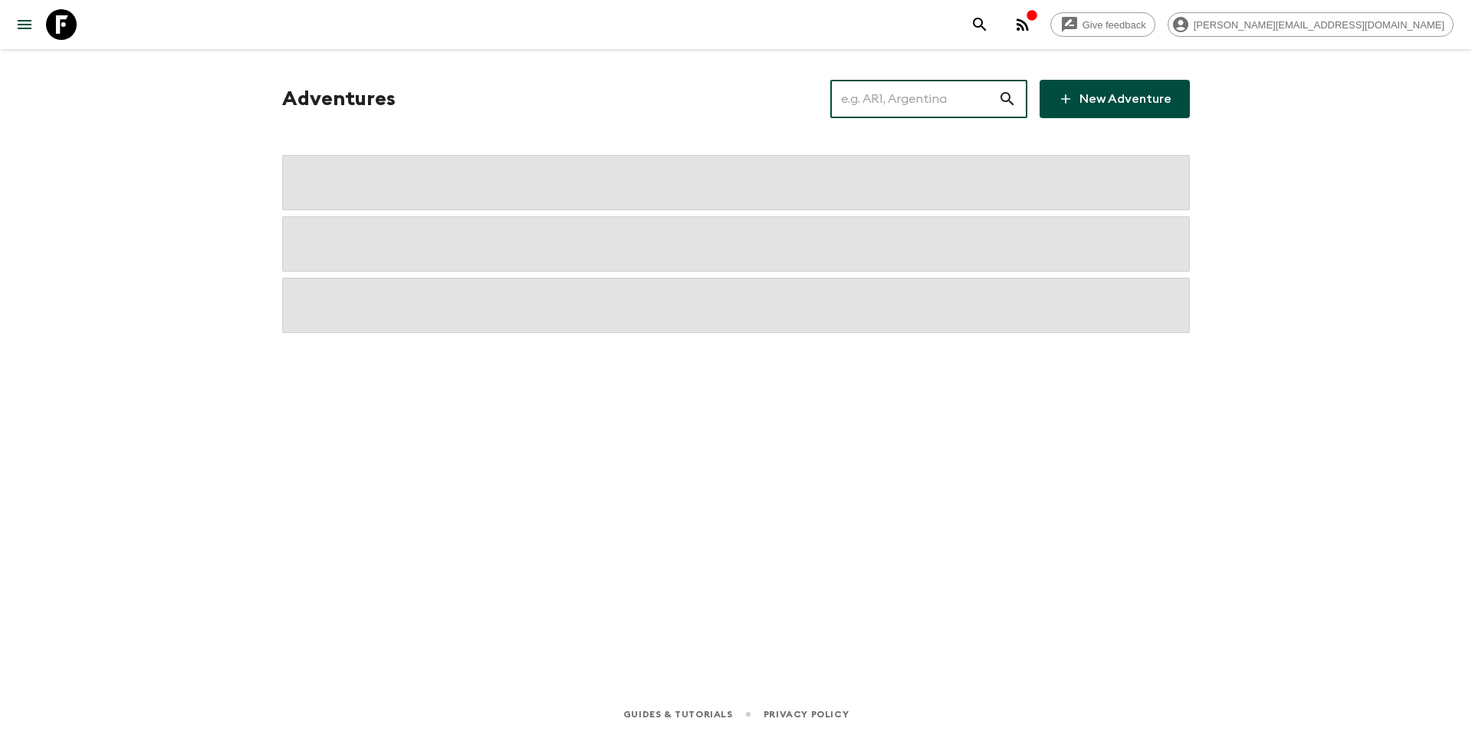
click at [943, 97] on input "text" at bounding box center [914, 98] width 168 height 43
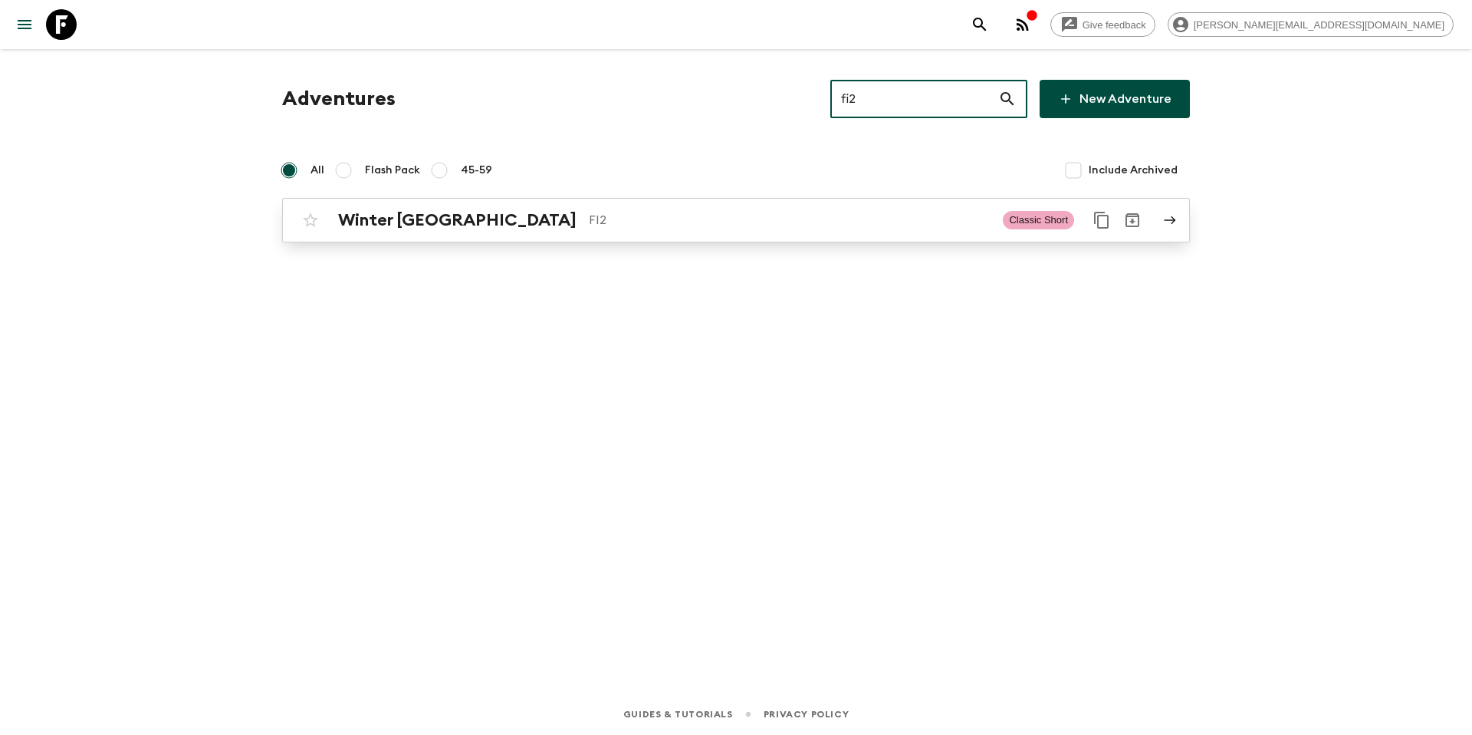
type input "fi2"
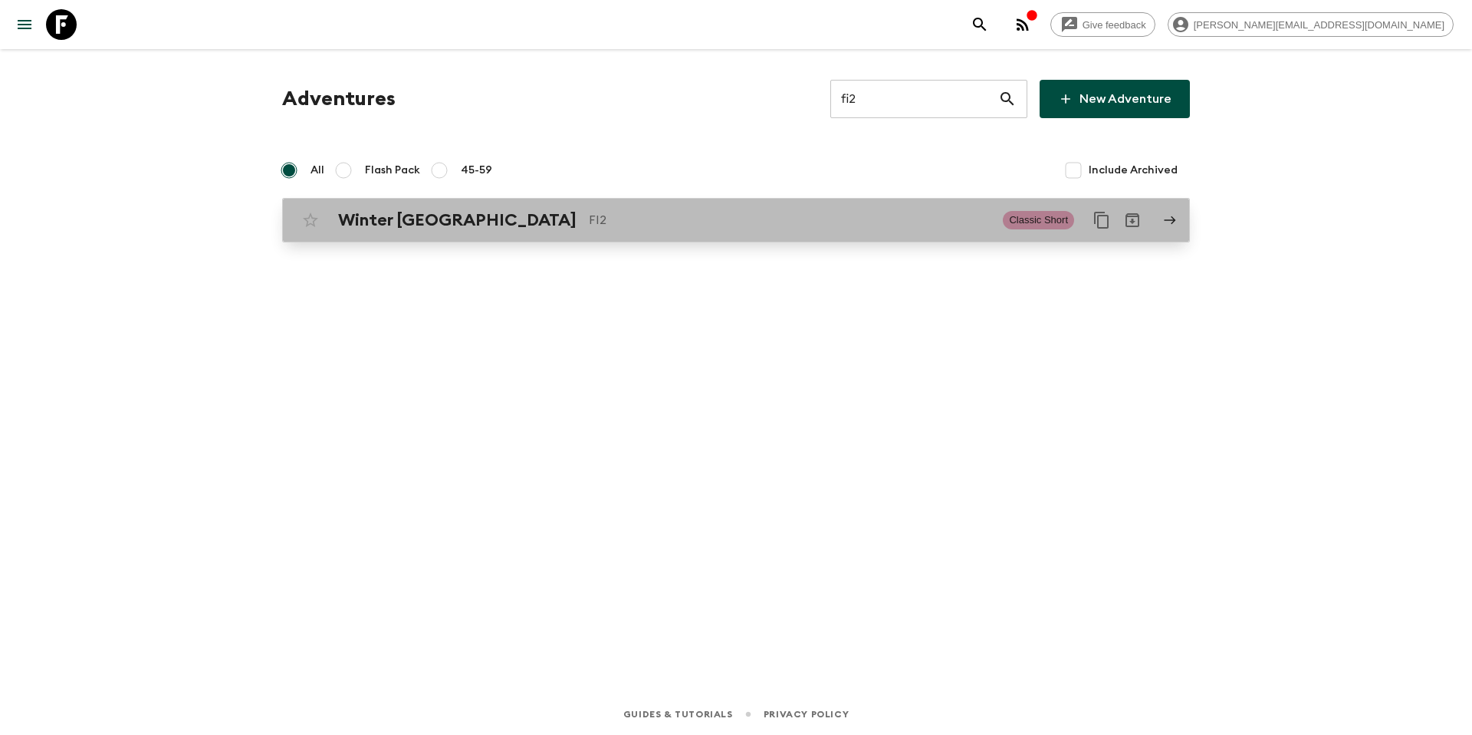
click at [690, 222] on p "FI2" at bounding box center [790, 220] width 402 height 18
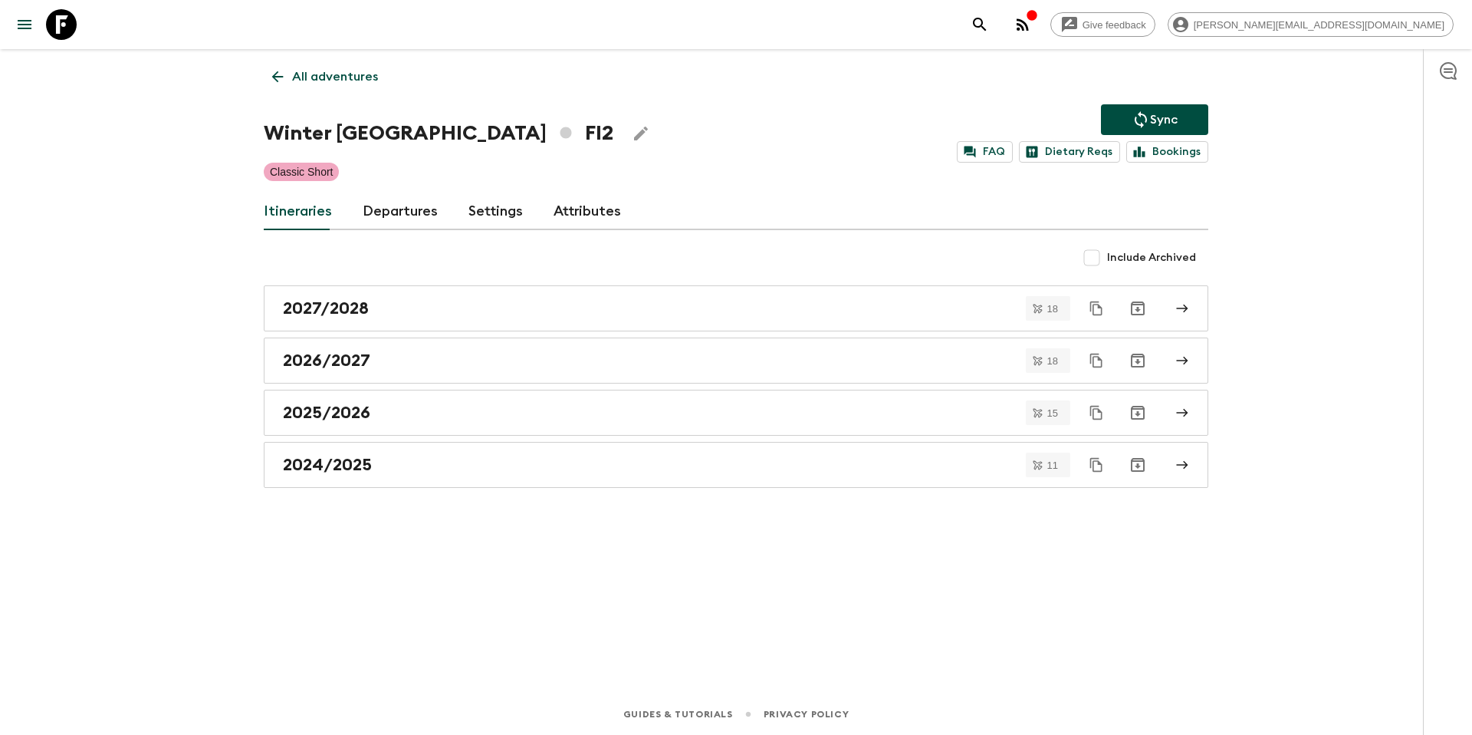
click at [373, 214] on link "Departures" at bounding box center [400, 211] width 75 height 37
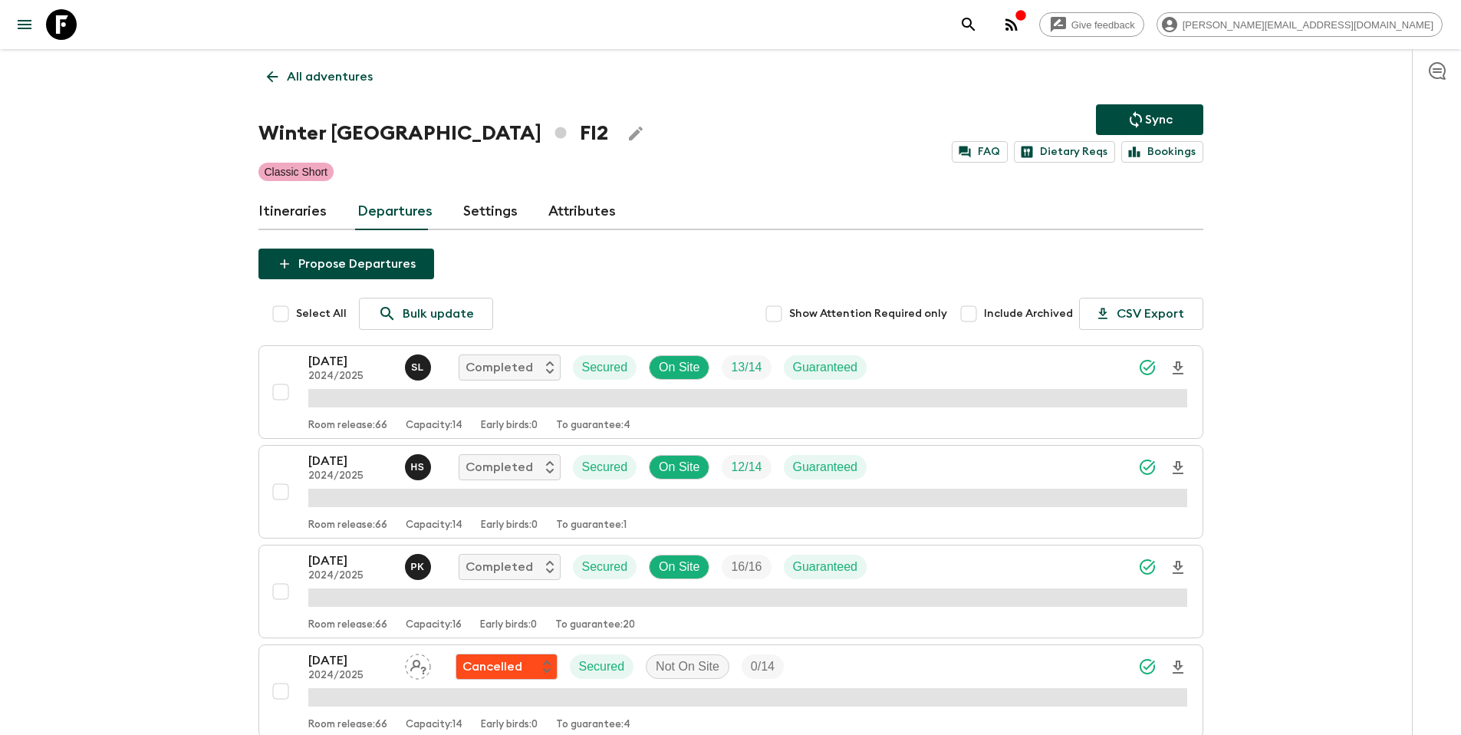
scroll to position [2087, 0]
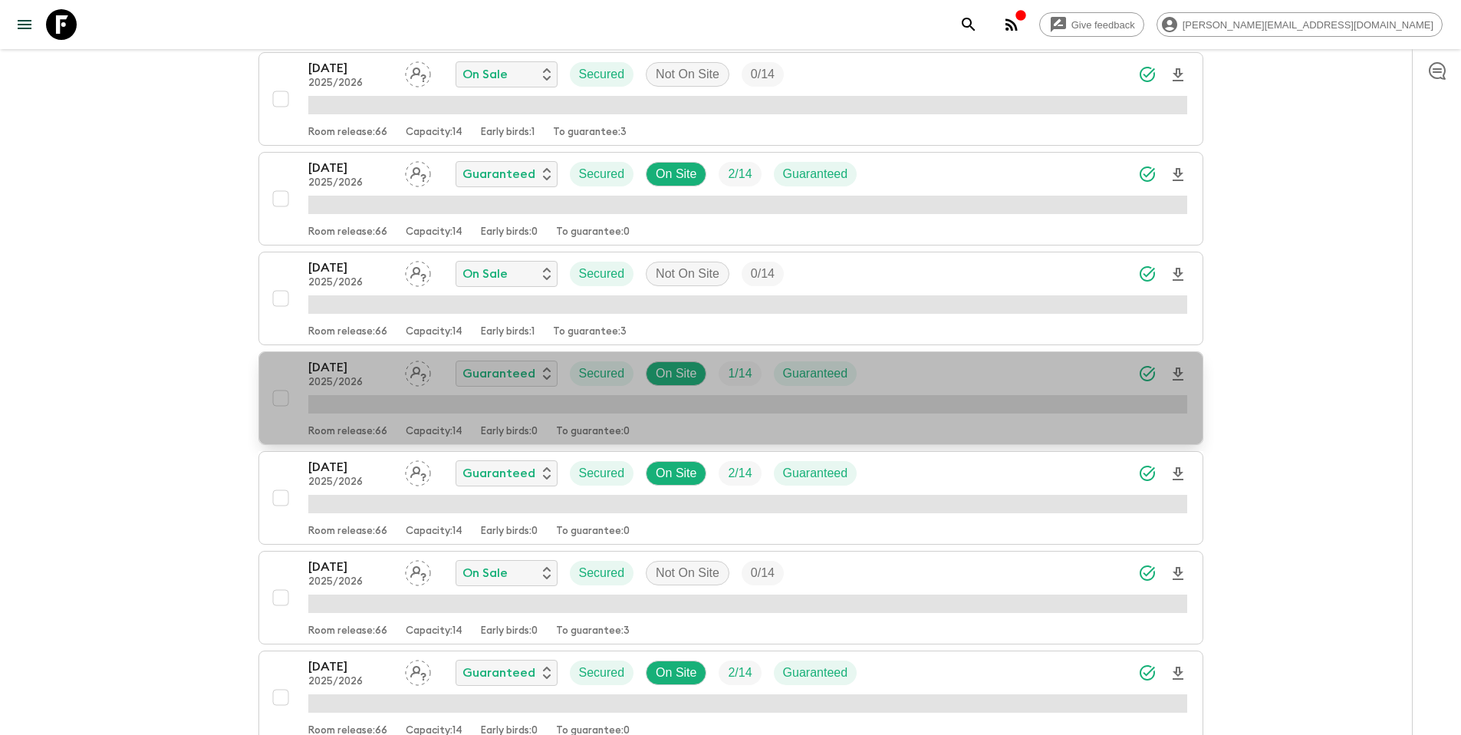
click at [954, 380] on div "[DATE] 2025/2026 Guaranteed Secured On Site 1 / 14 Guaranteed" at bounding box center [747, 373] width 879 height 31
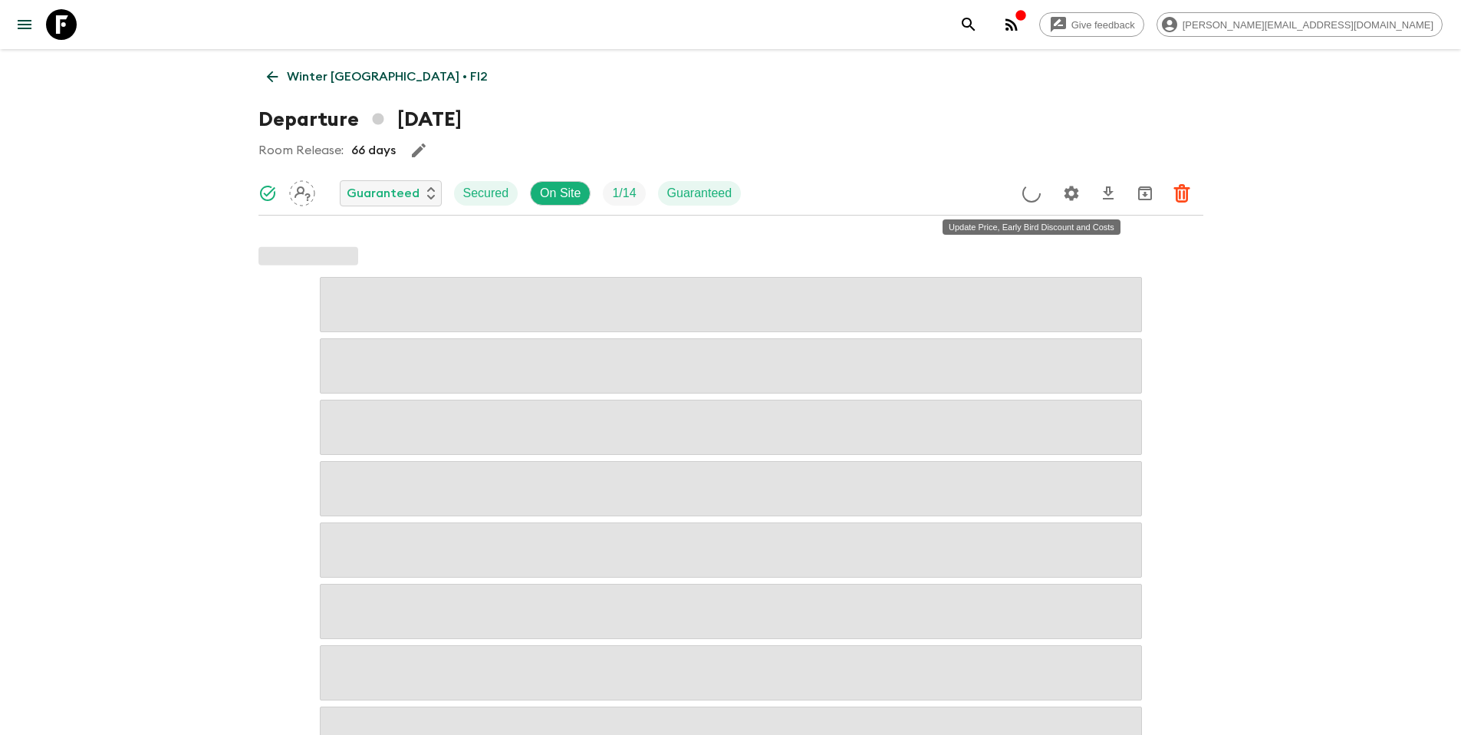
click at [1032, 192] on icon "Update Price, Early Bird Discount and Costs" at bounding box center [1032, 194] width 22 height 22
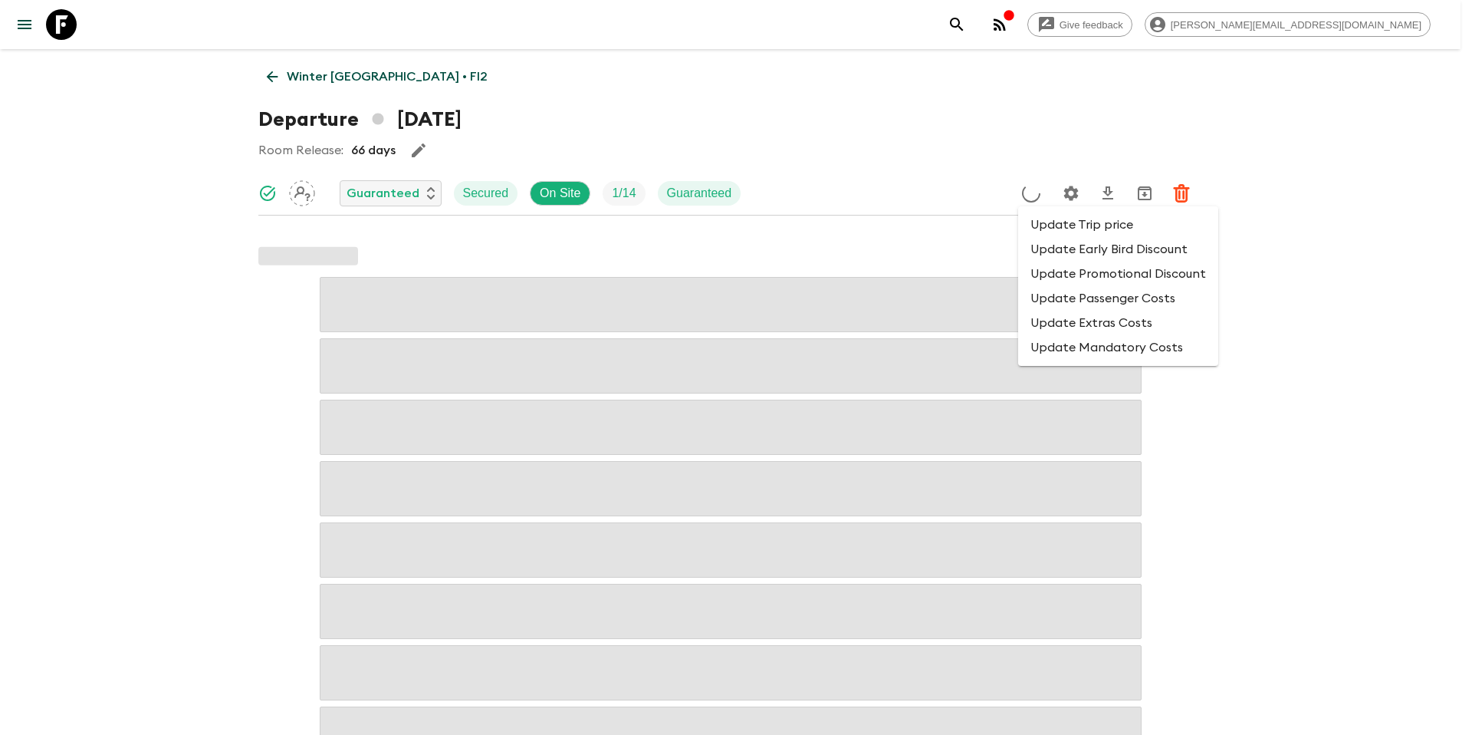
click at [1056, 272] on li "Update Promotional Discount" at bounding box center [1118, 273] width 200 height 25
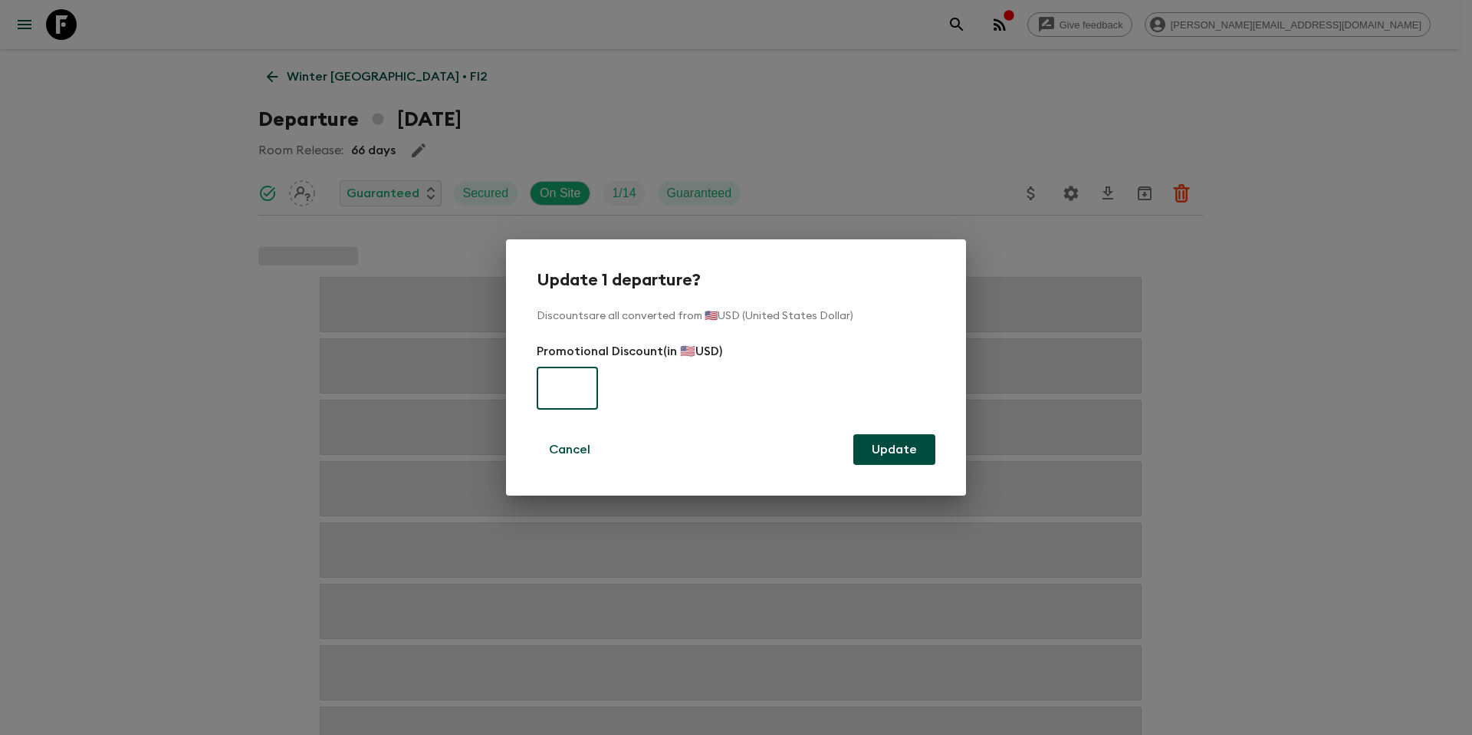
paste input "470"
type input "470"
click at [915, 452] on button "Update" at bounding box center [895, 449] width 82 height 31
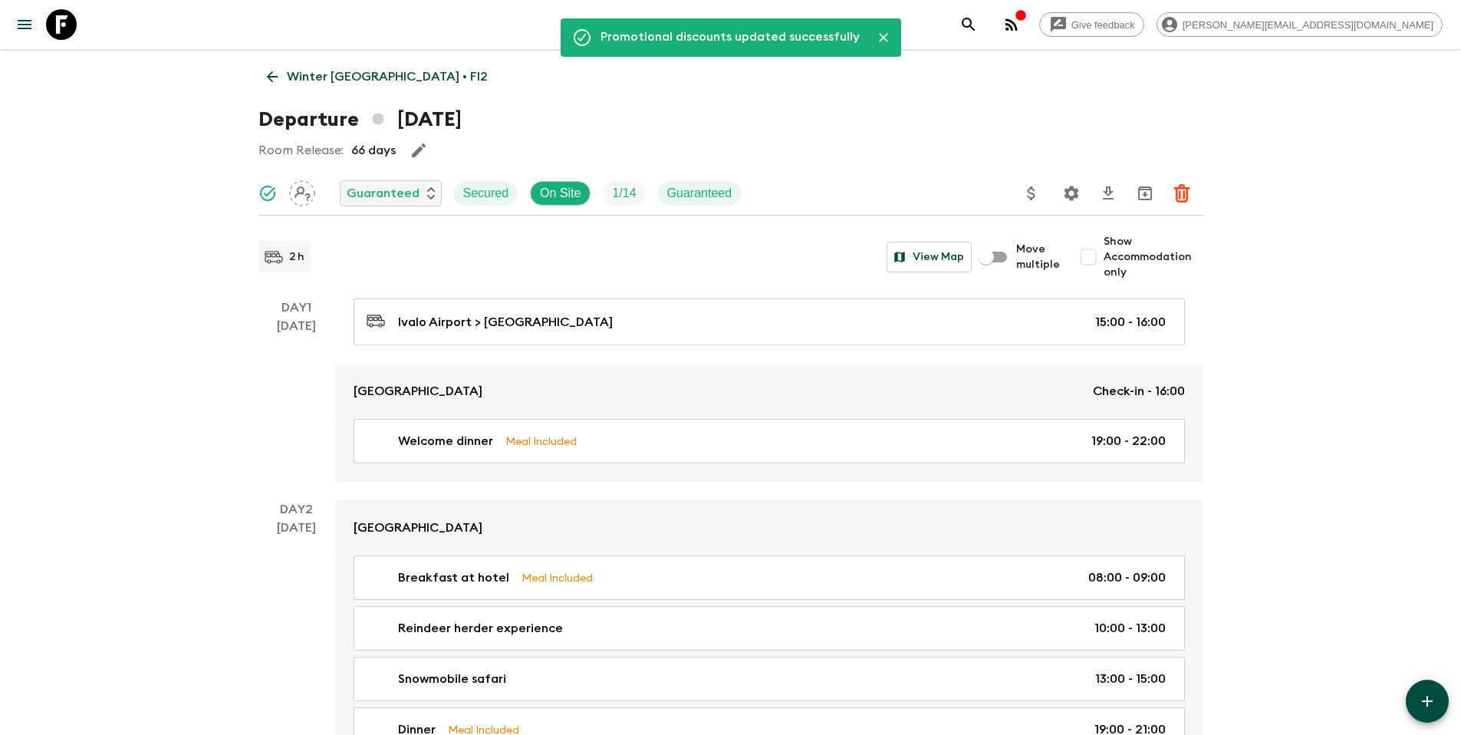
click at [332, 84] on p "Winter [GEOGRAPHIC_DATA] • FI2" at bounding box center [387, 76] width 201 height 18
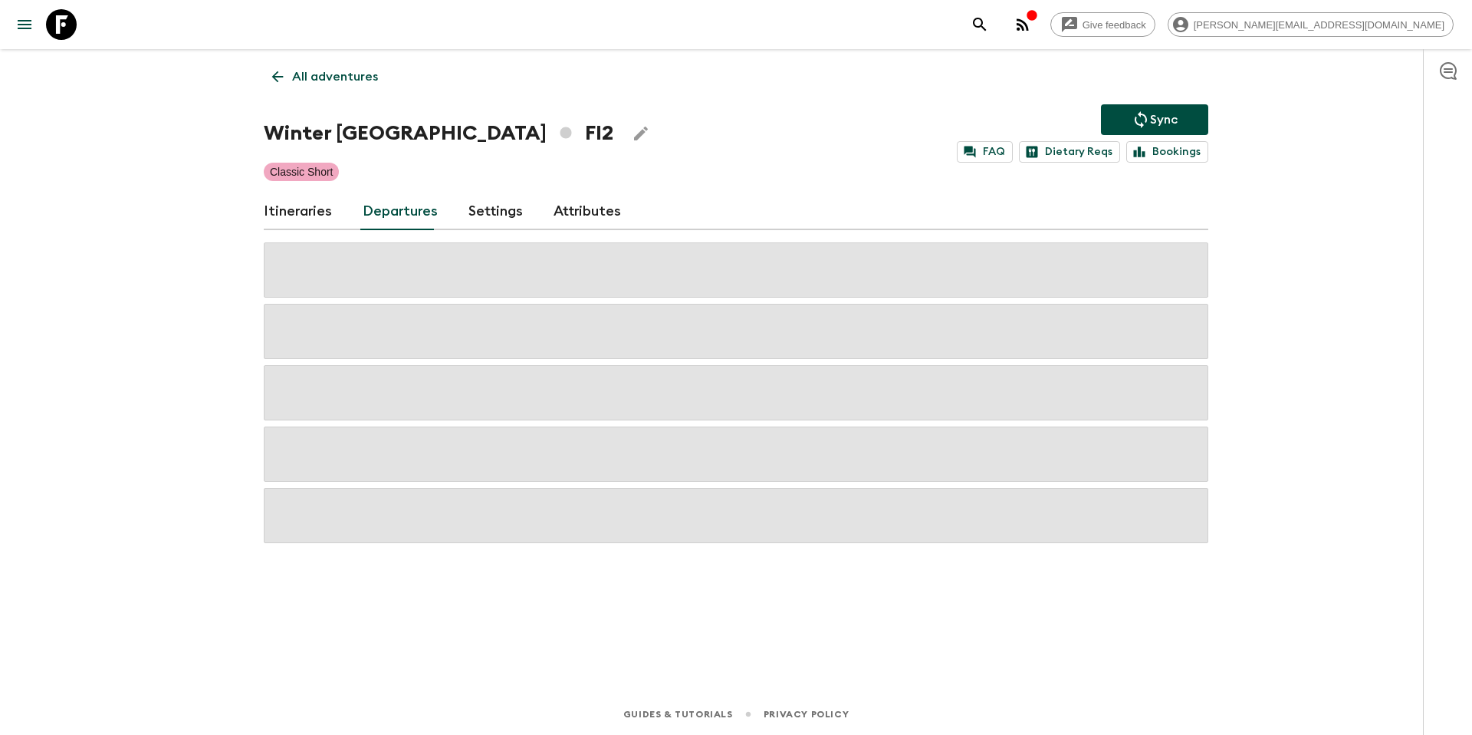
click at [1153, 127] on p "Sync" at bounding box center [1164, 119] width 28 height 18
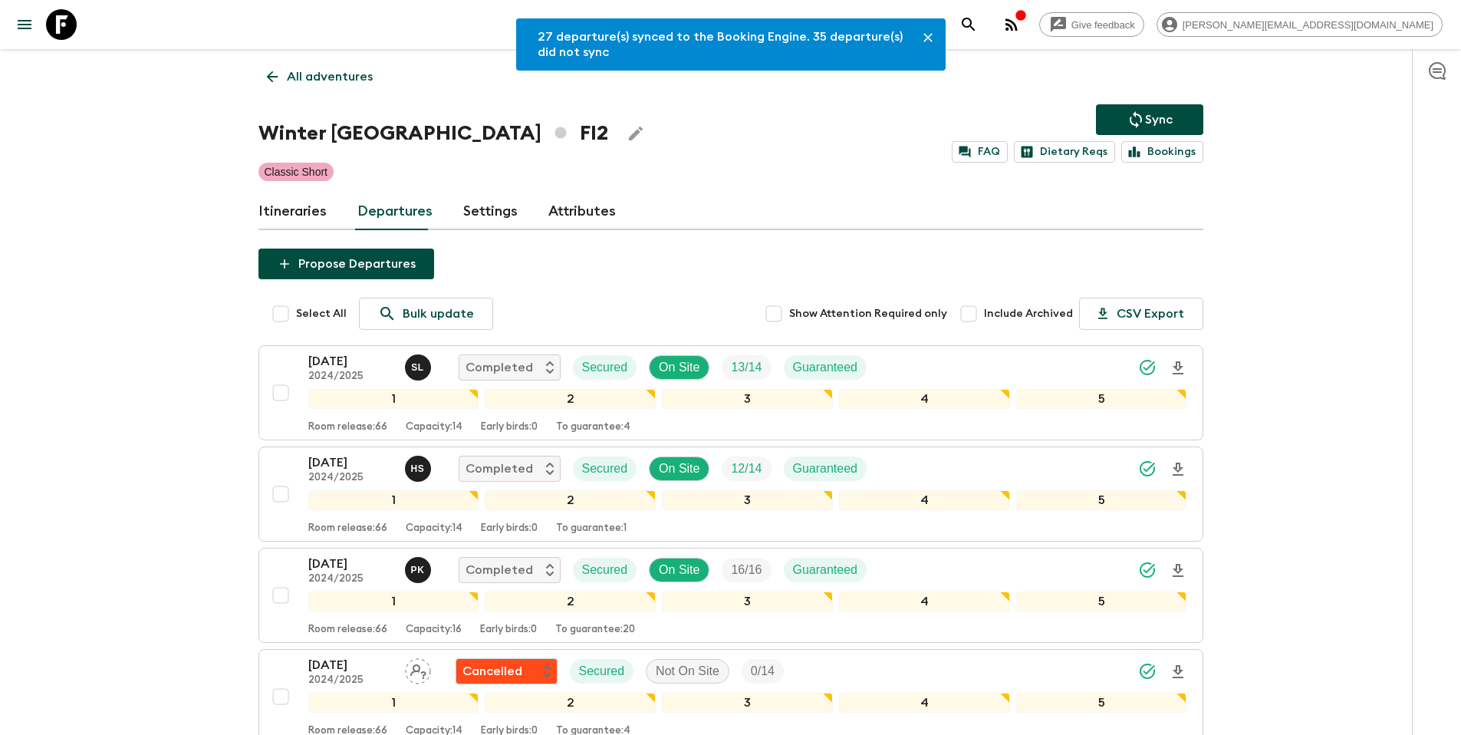
click at [326, 83] on p "All adventures" at bounding box center [330, 76] width 86 height 18
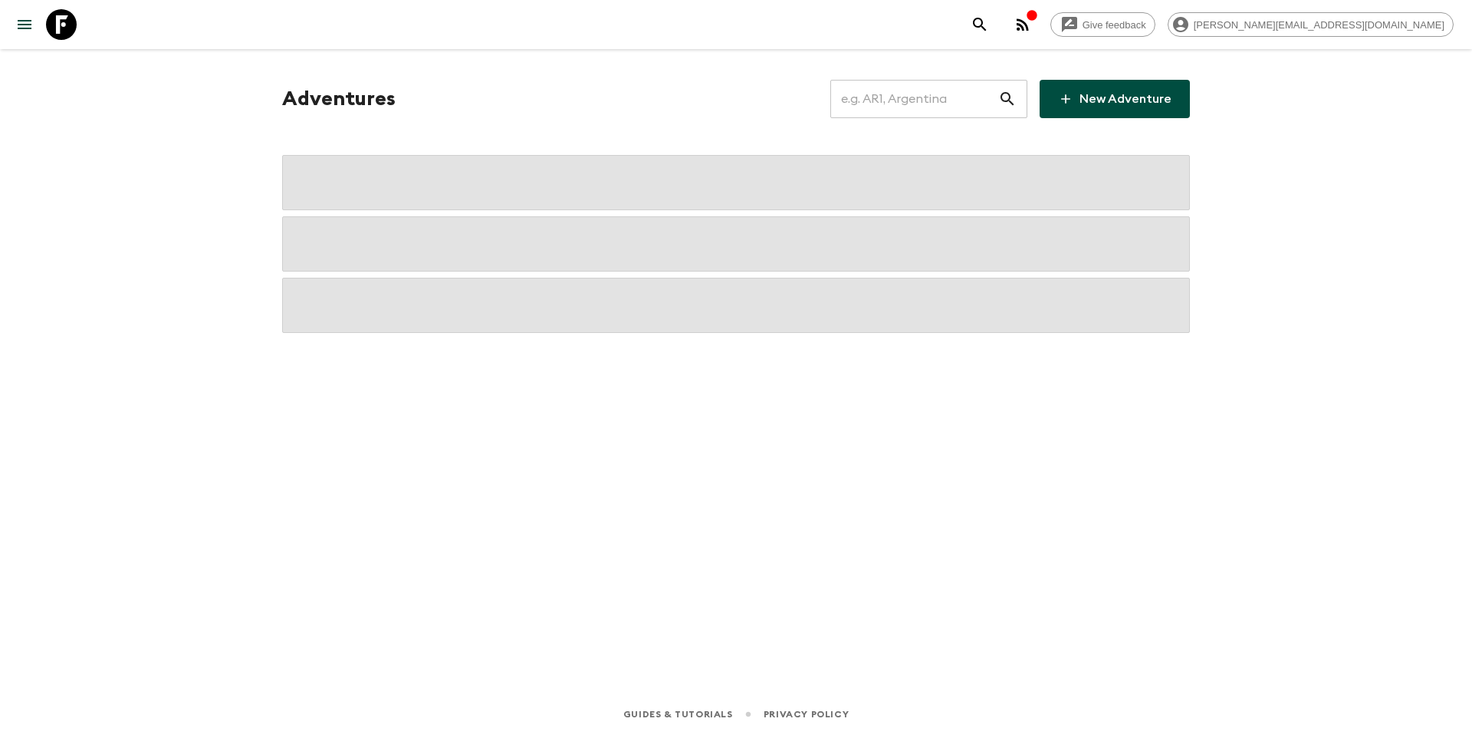
click at [942, 103] on input "text" at bounding box center [914, 98] width 168 height 43
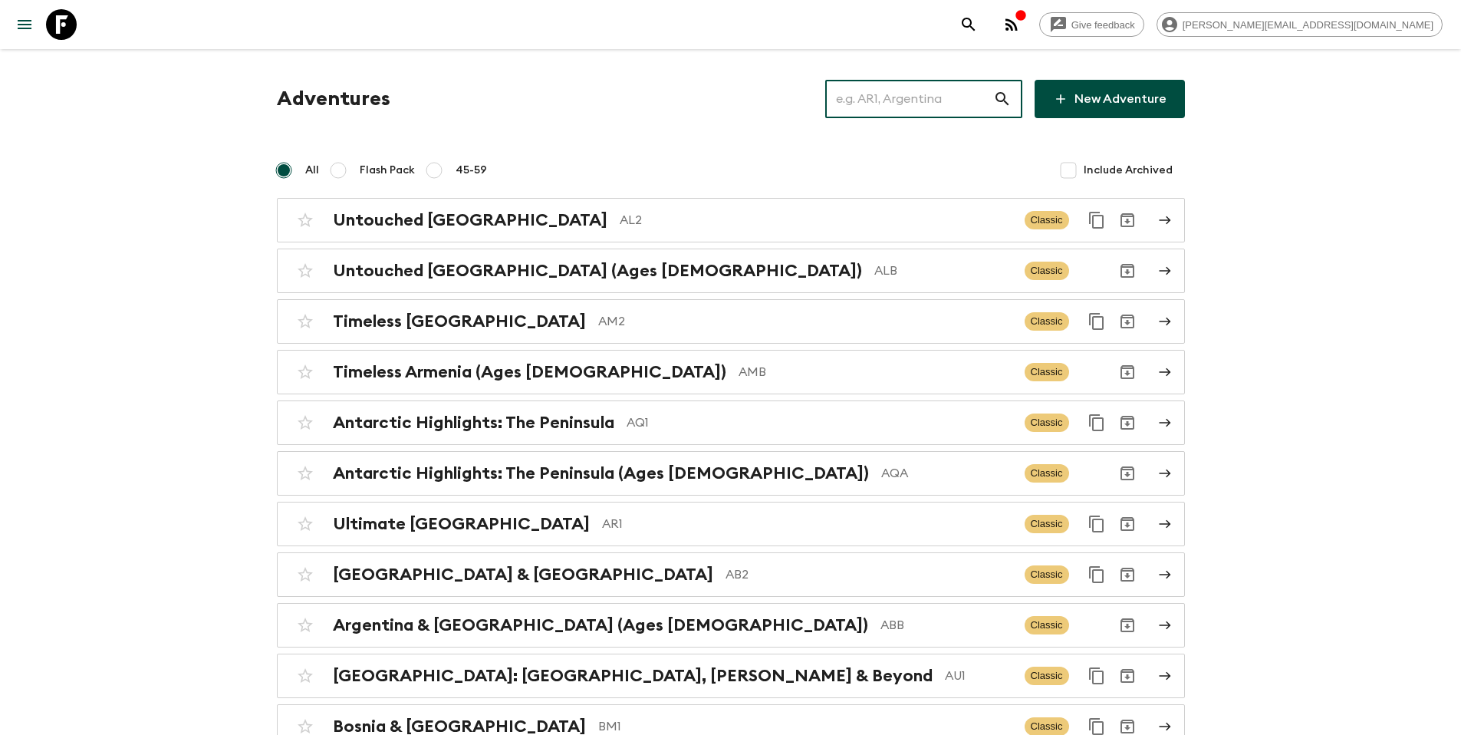
click at [932, 102] on input "text" at bounding box center [909, 98] width 168 height 43
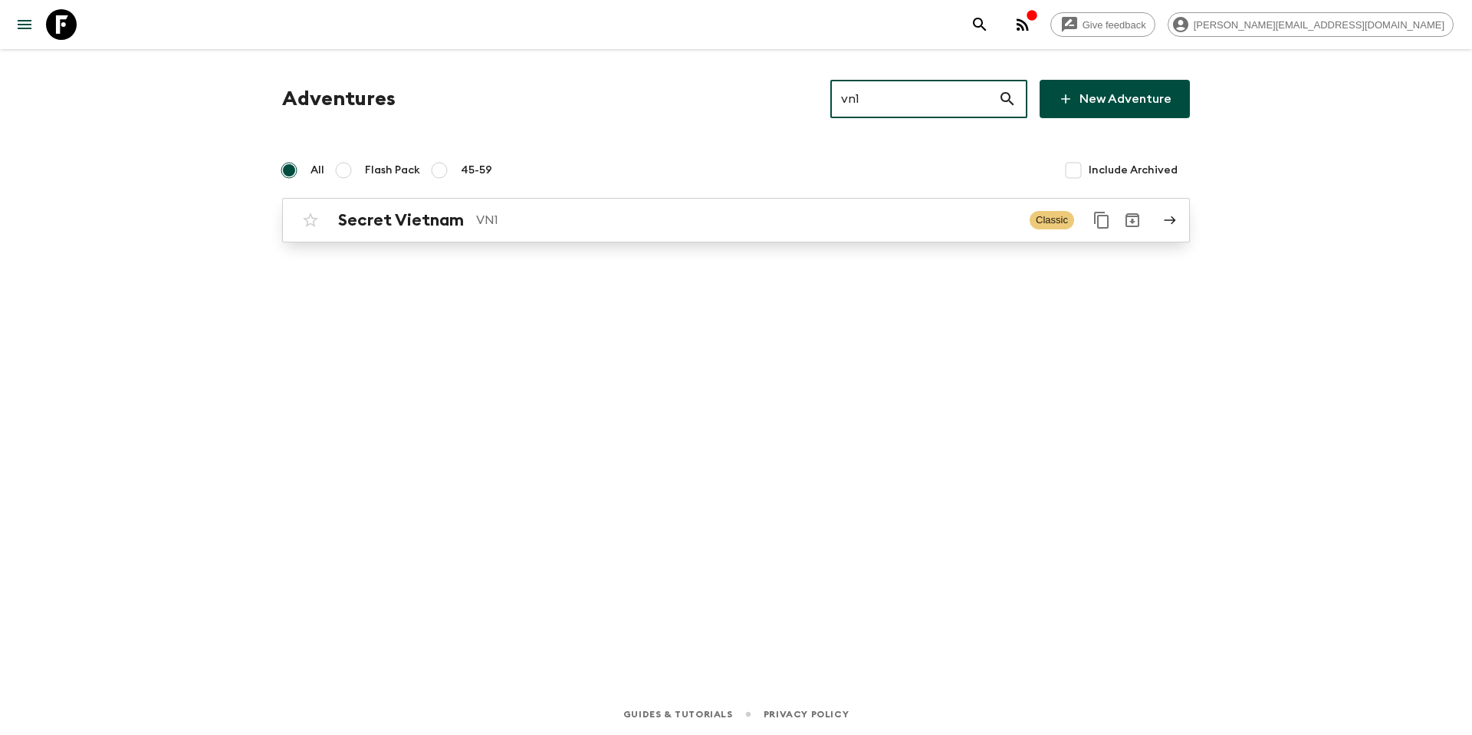
type input "vn1"
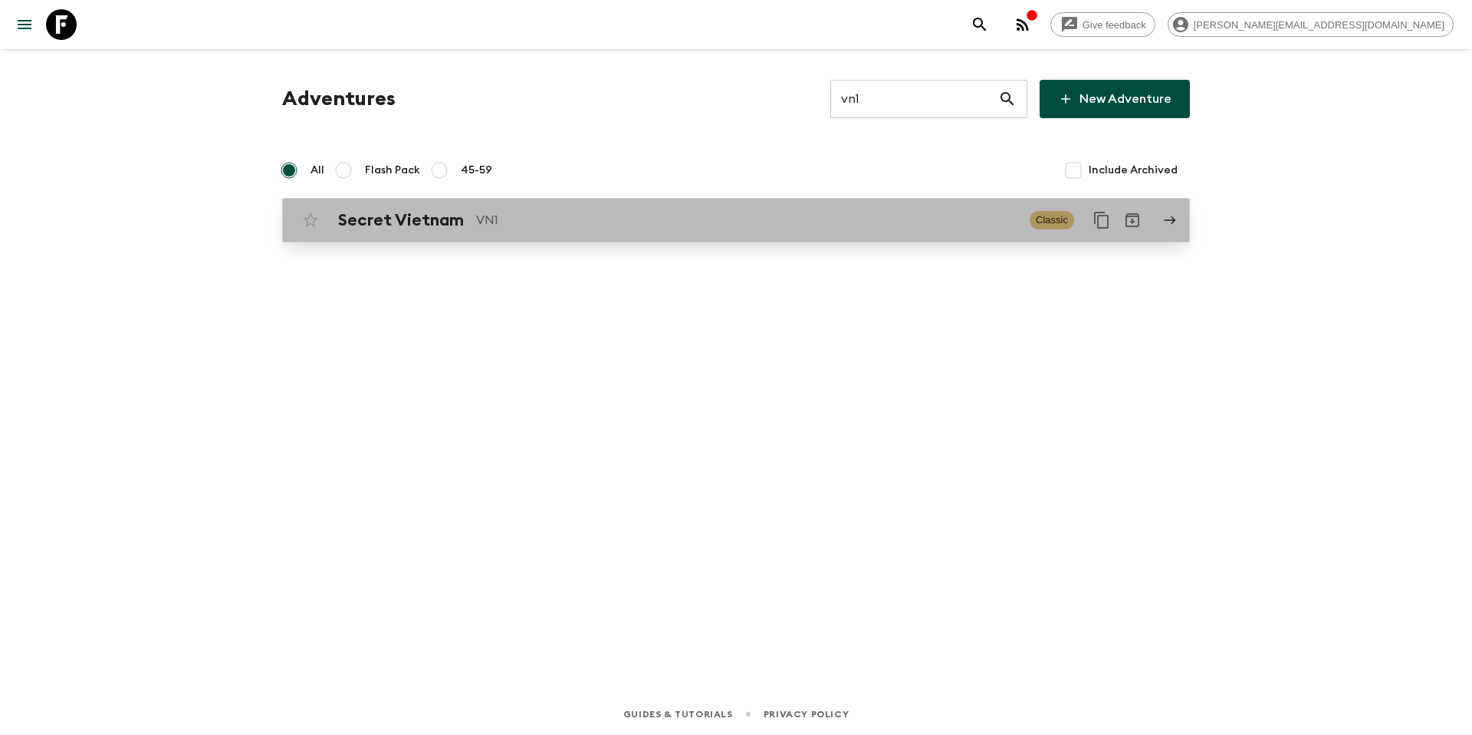
click at [737, 216] on p "VN1" at bounding box center [746, 220] width 541 height 18
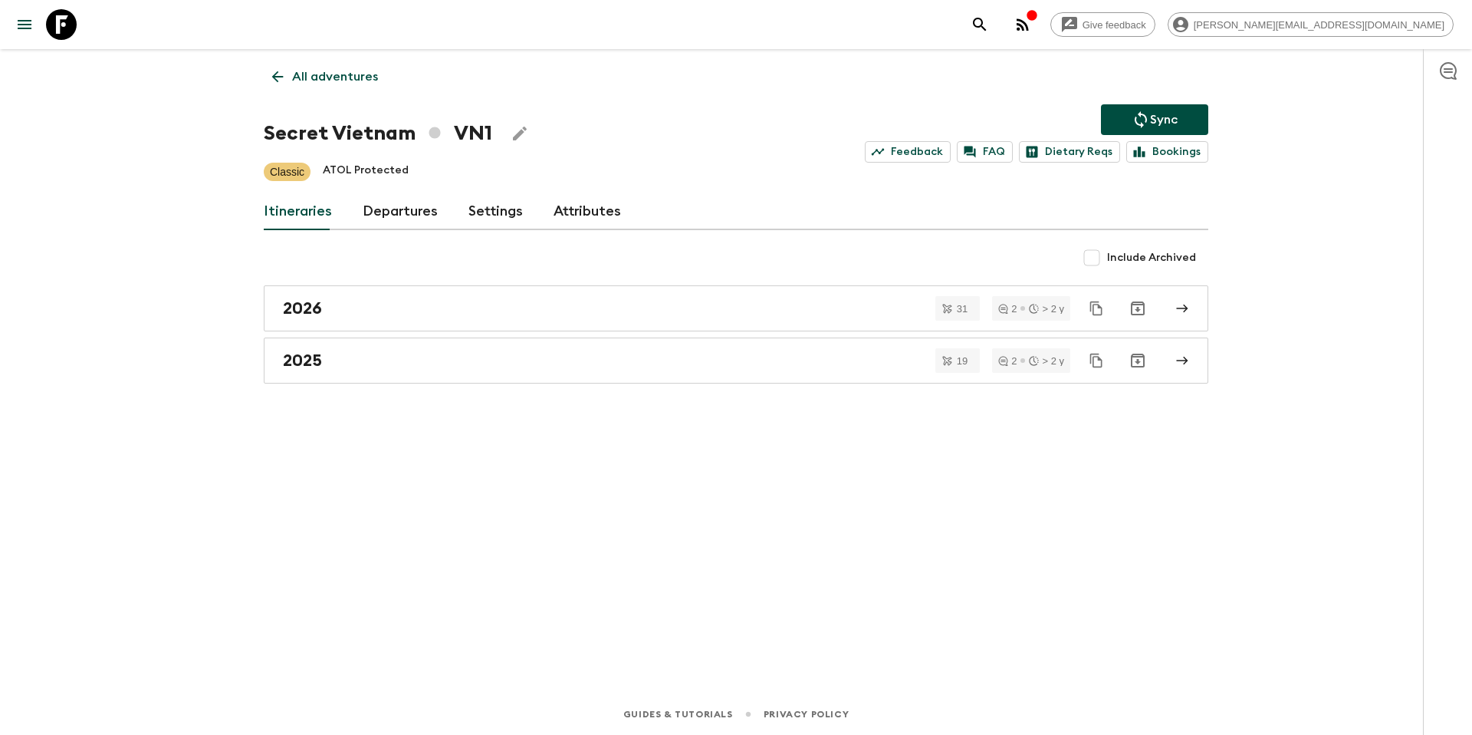
click at [385, 212] on link "Departures" at bounding box center [400, 211] width 75 height 37
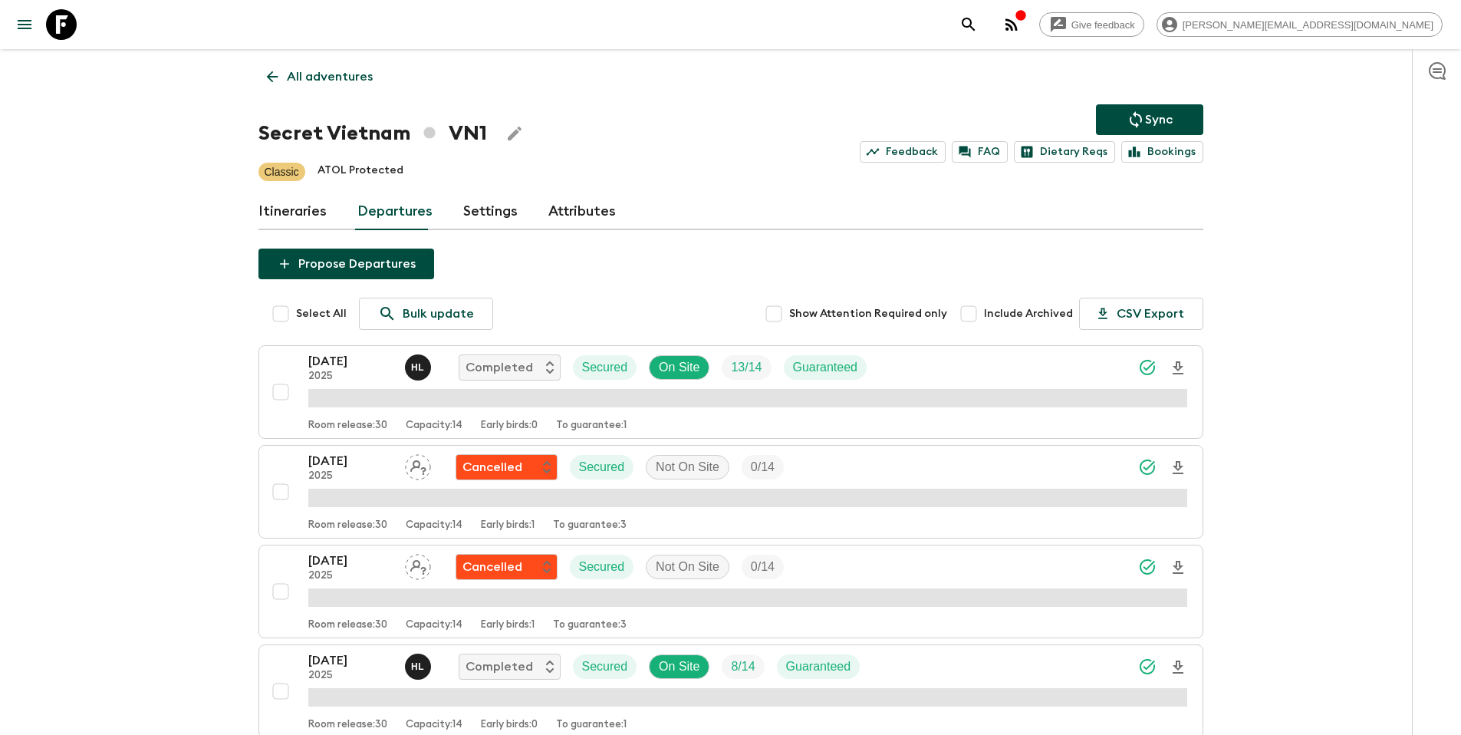
scroll to position [1888, 0]
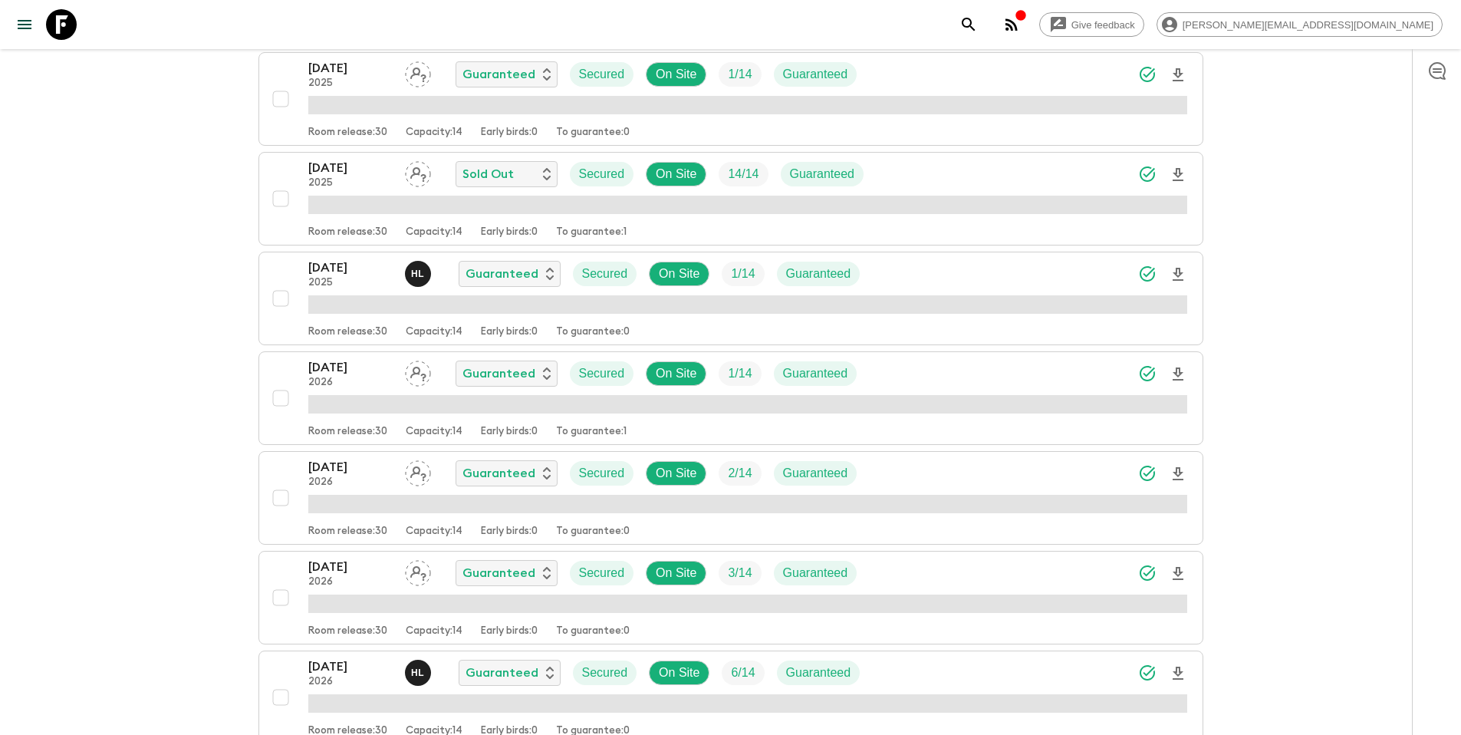
click at [900, 374] on div "[DATE] 2026 Guaranteed Secured On Site 1 / 14 Guaranteed" at bounding box center [747, 373] width 879 height 31
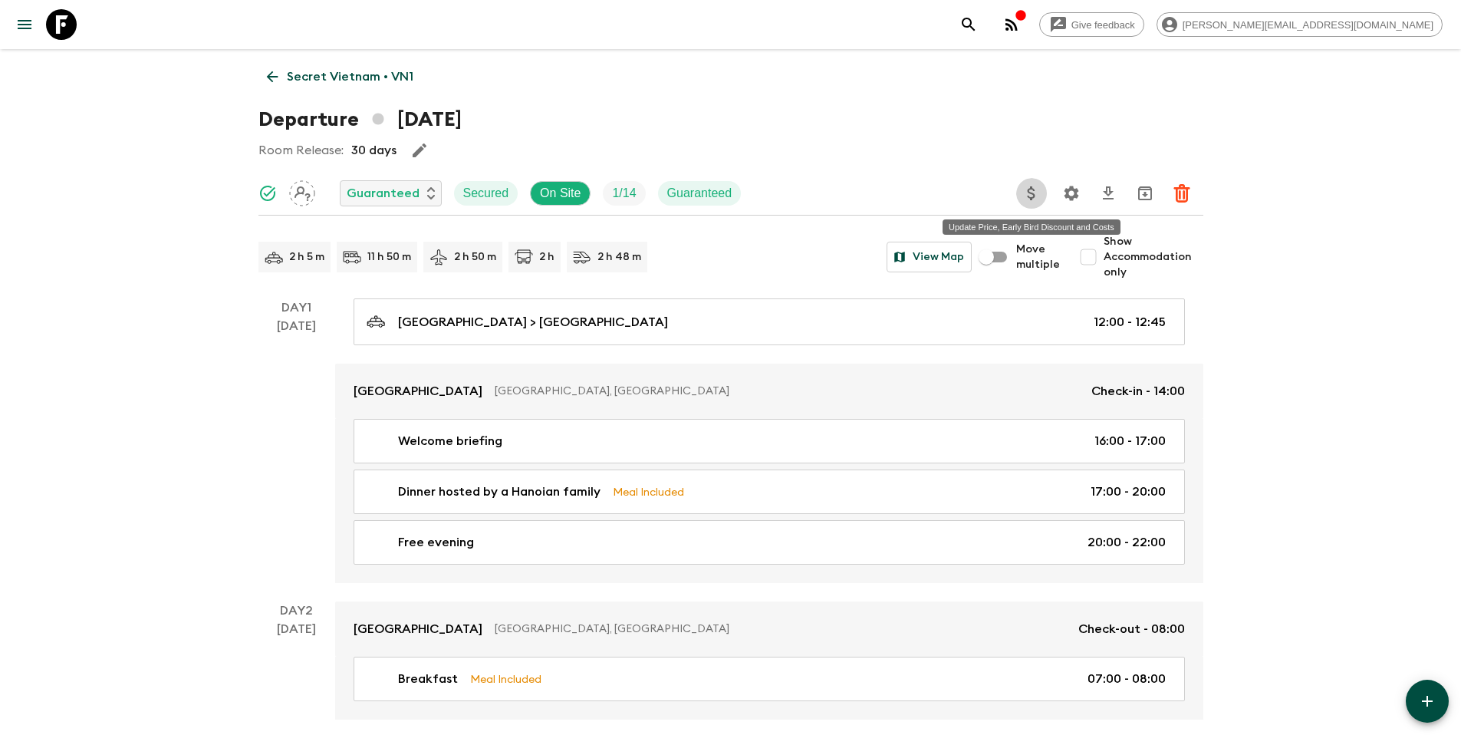
click at [1029, 191] on icon "Update Price, Early Bird Discount and Costs" at bounding box center [1032, 193] width 8 height 14
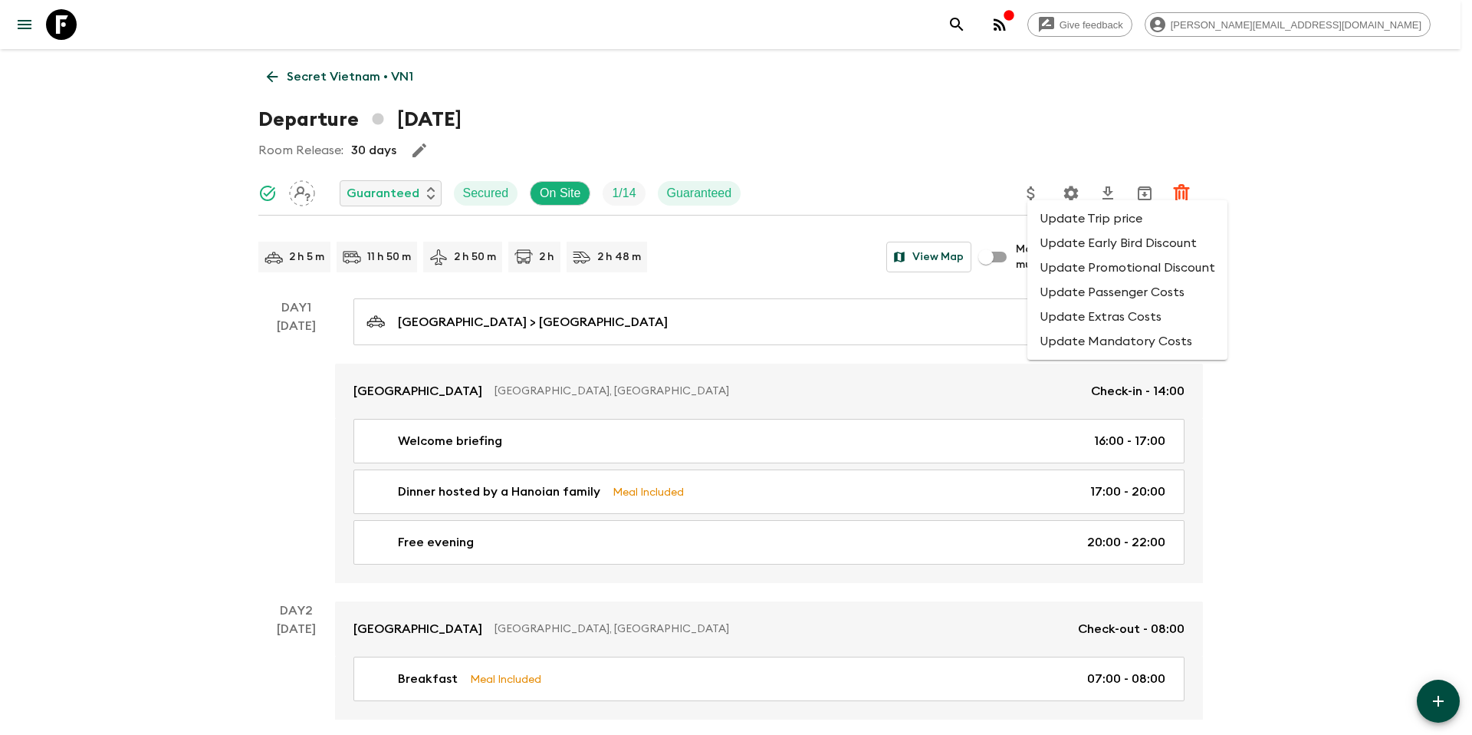
click at [1056, 265] on li "Update Promotional Discount" at bounding box center [1128, 267] width 200 height 25
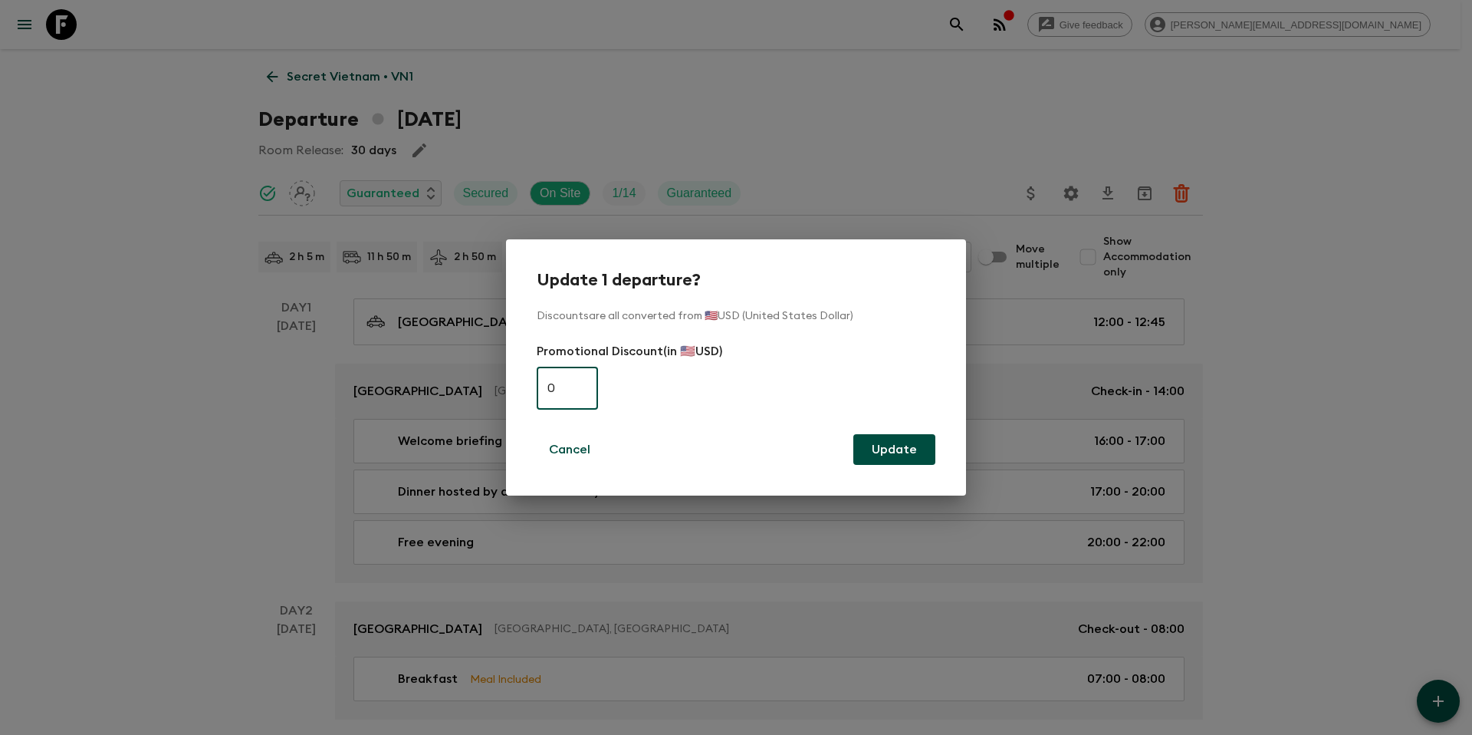
paste input "31"
type input "310"
click at [886, 452] on button "Update" at bounding box center [895, 449] width 82 height 31
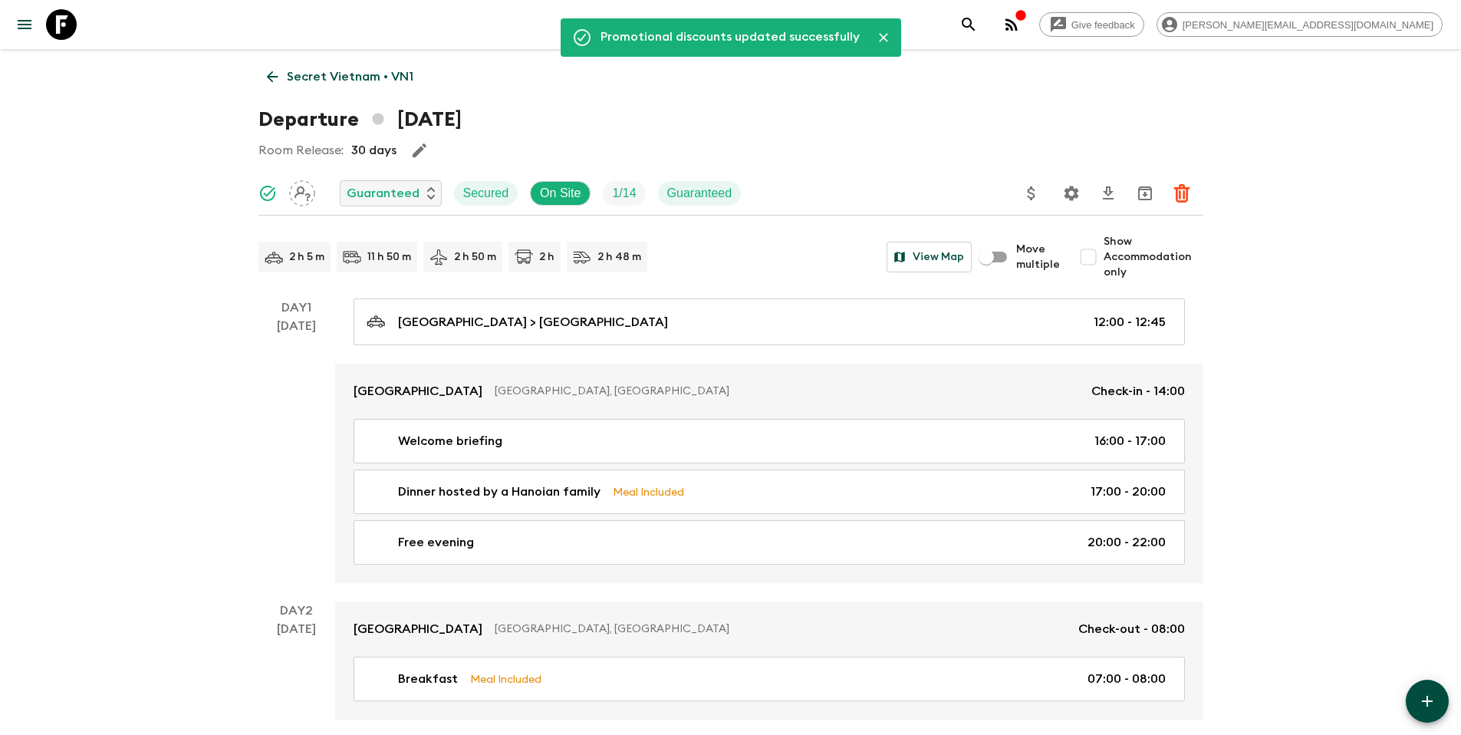
click at [347, 75] on p "Secret Vietnam • VN1" at bounding box center [350, 76] width 127 height 18
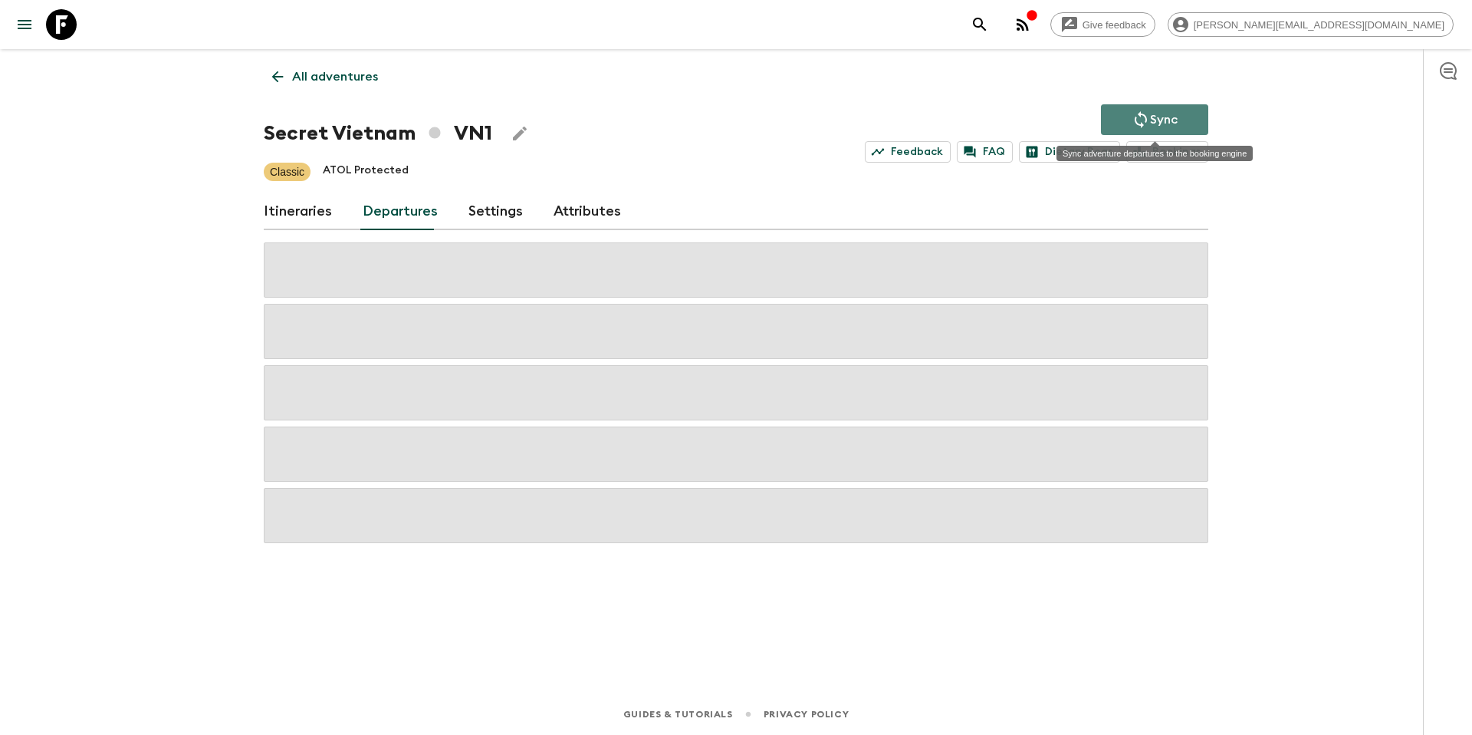
click at [1173, 117] on p "Sync" at bounding box center [1164, 119] width 28 height 18
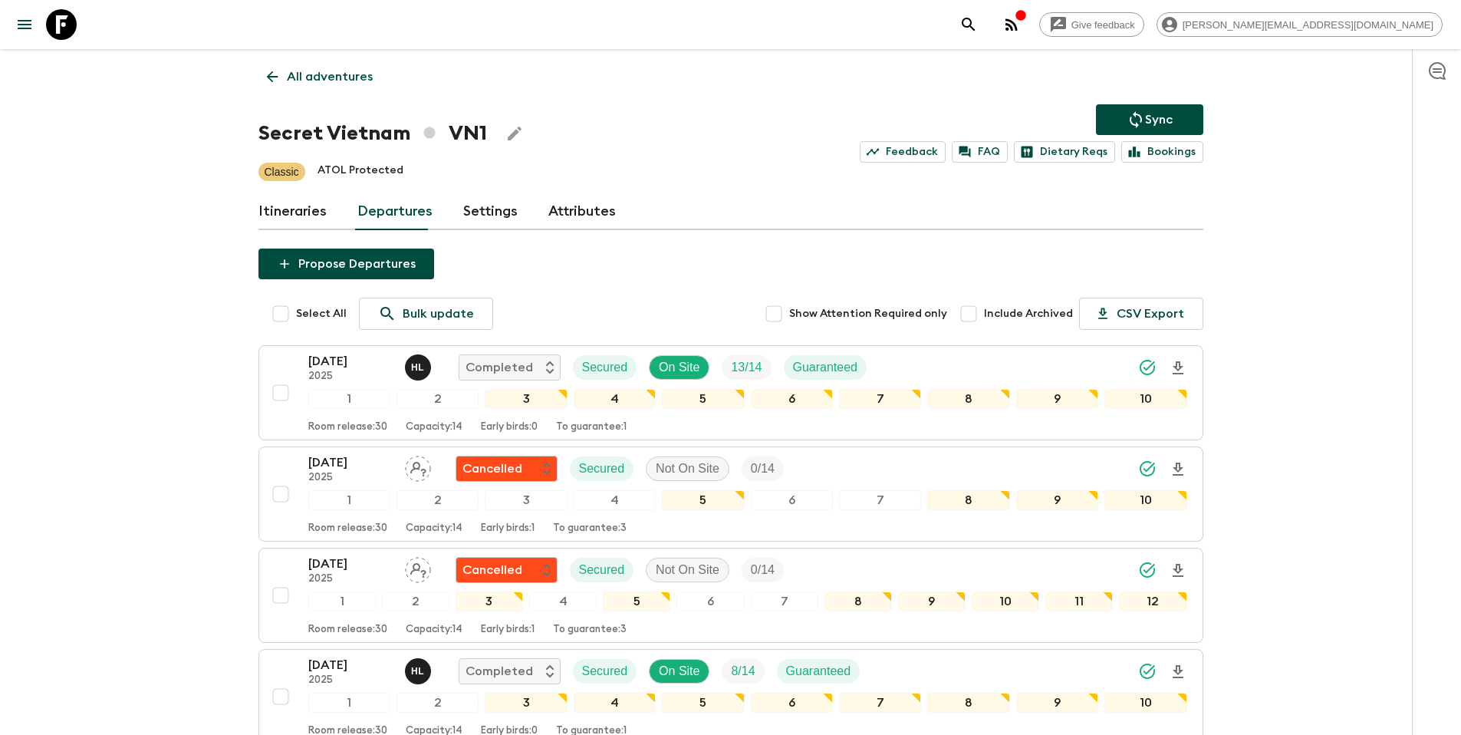
click at [348, 90] on link "All adventures" at bounding box center [319, 76] width 123 height 31
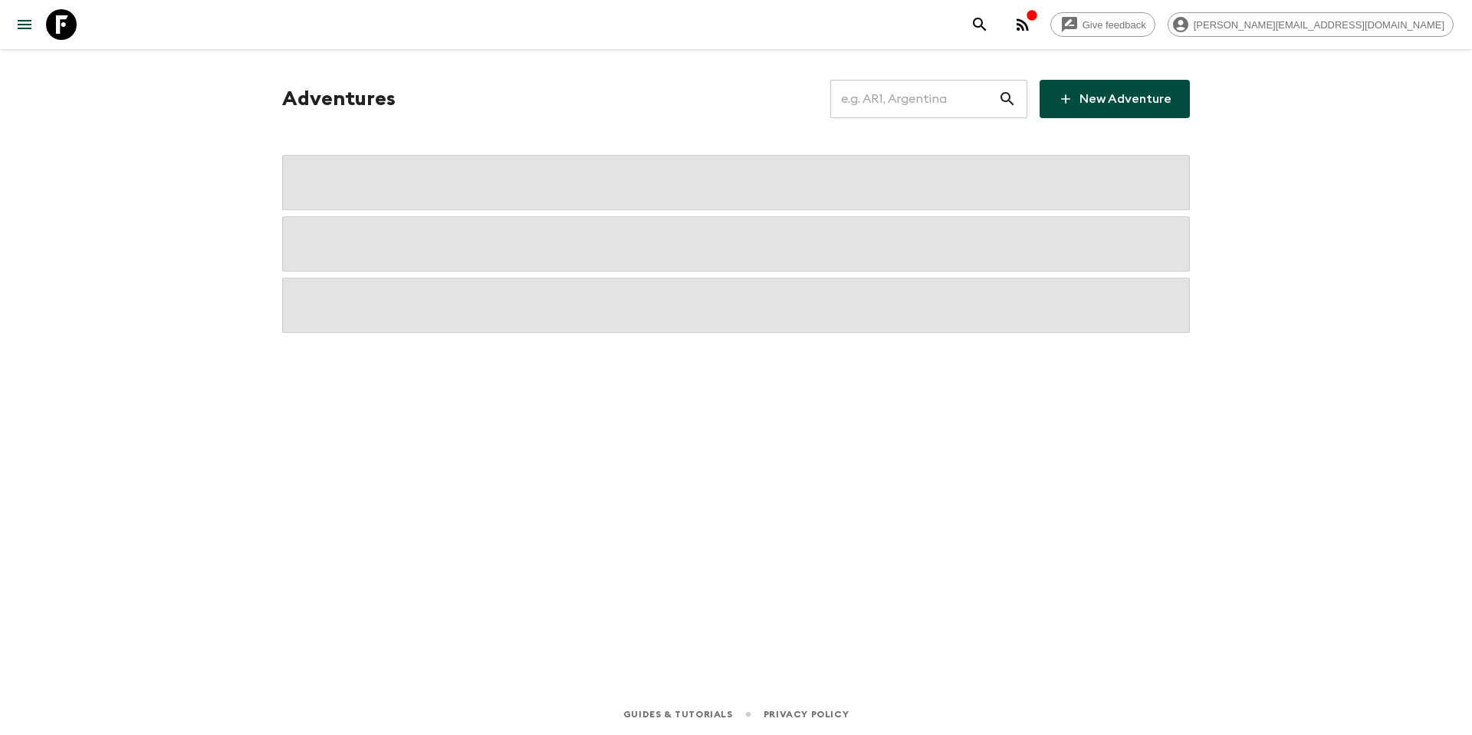
click at [928, 105] on input "text" at bounding box center [914, 98] width 168 height 43
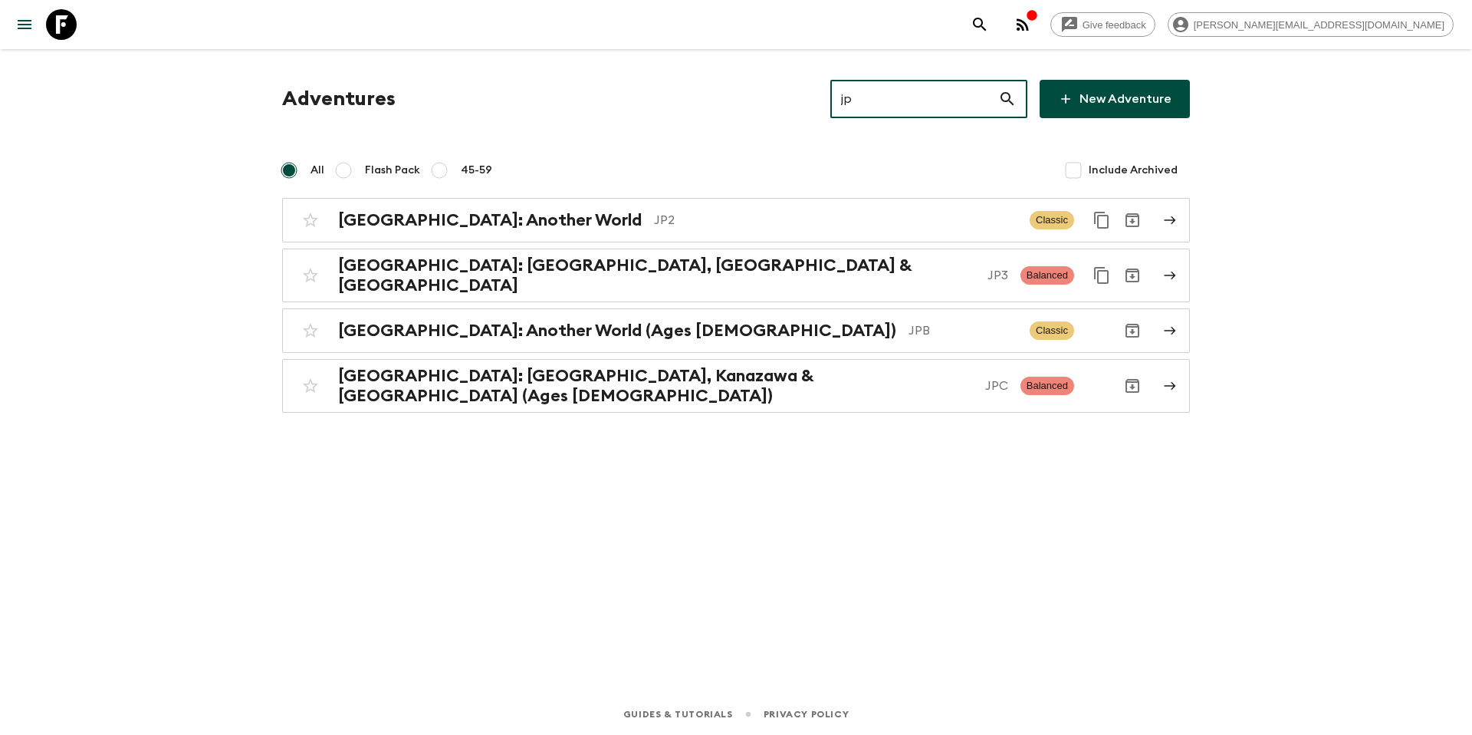
type input "j"
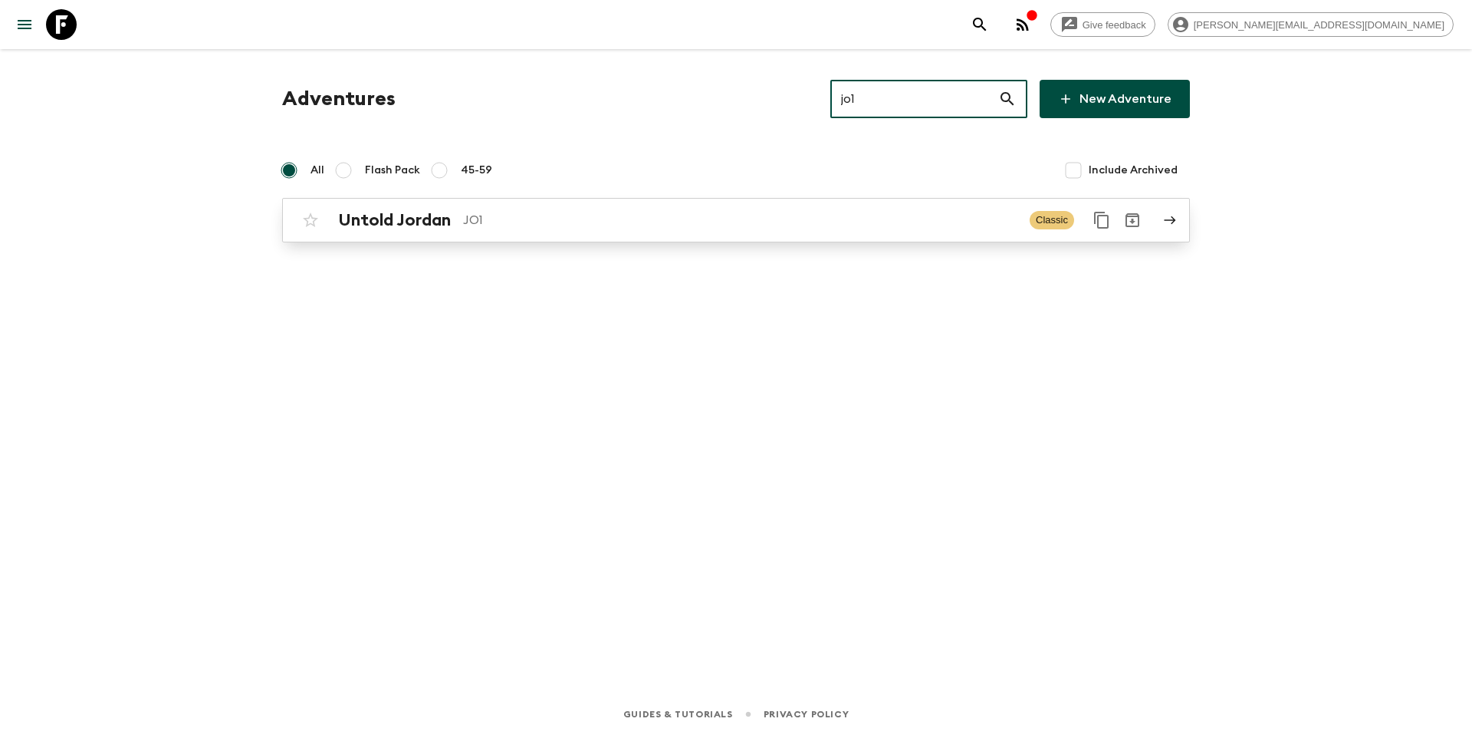
type input "jo1"
click at [794, 219] on p "JO1" at bounding box center [740, 220] width 554 height 18
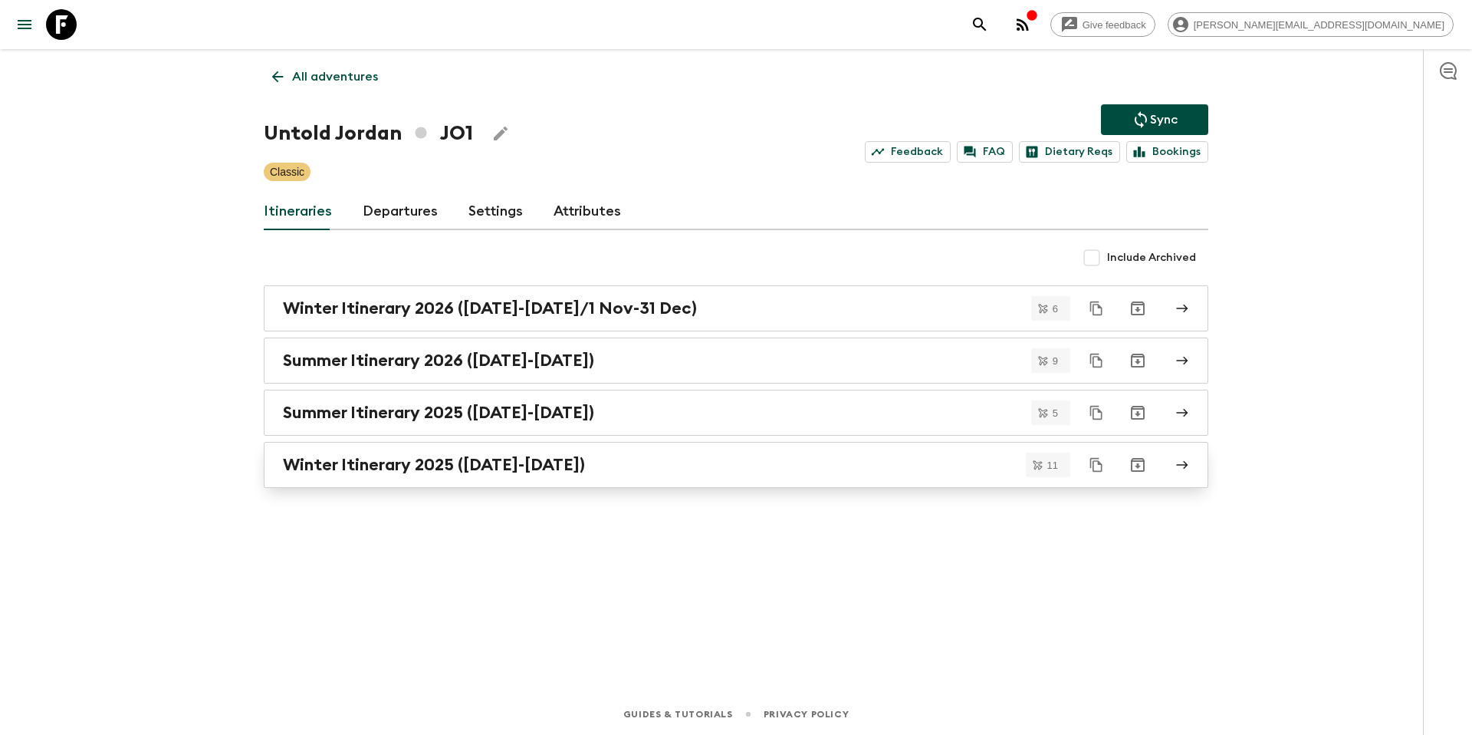
click at [613, 456] on div "Winter Itinerary 2025 ([DATE]-[DATE])" at bounding box center [721, 465] width 877 height 20
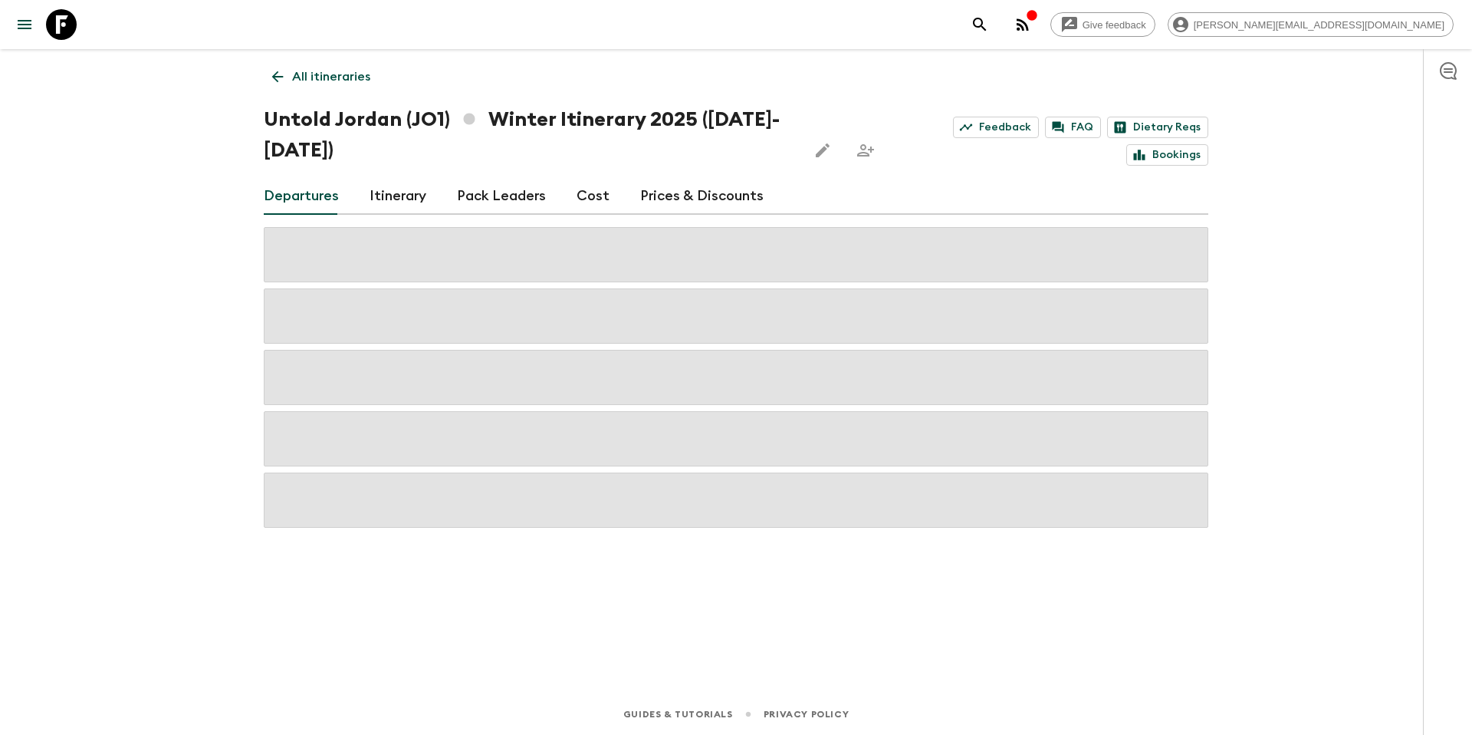
click at [683, 199] on link "Prices & Discounts" at bounding box center [701, 196] width 123 height 37
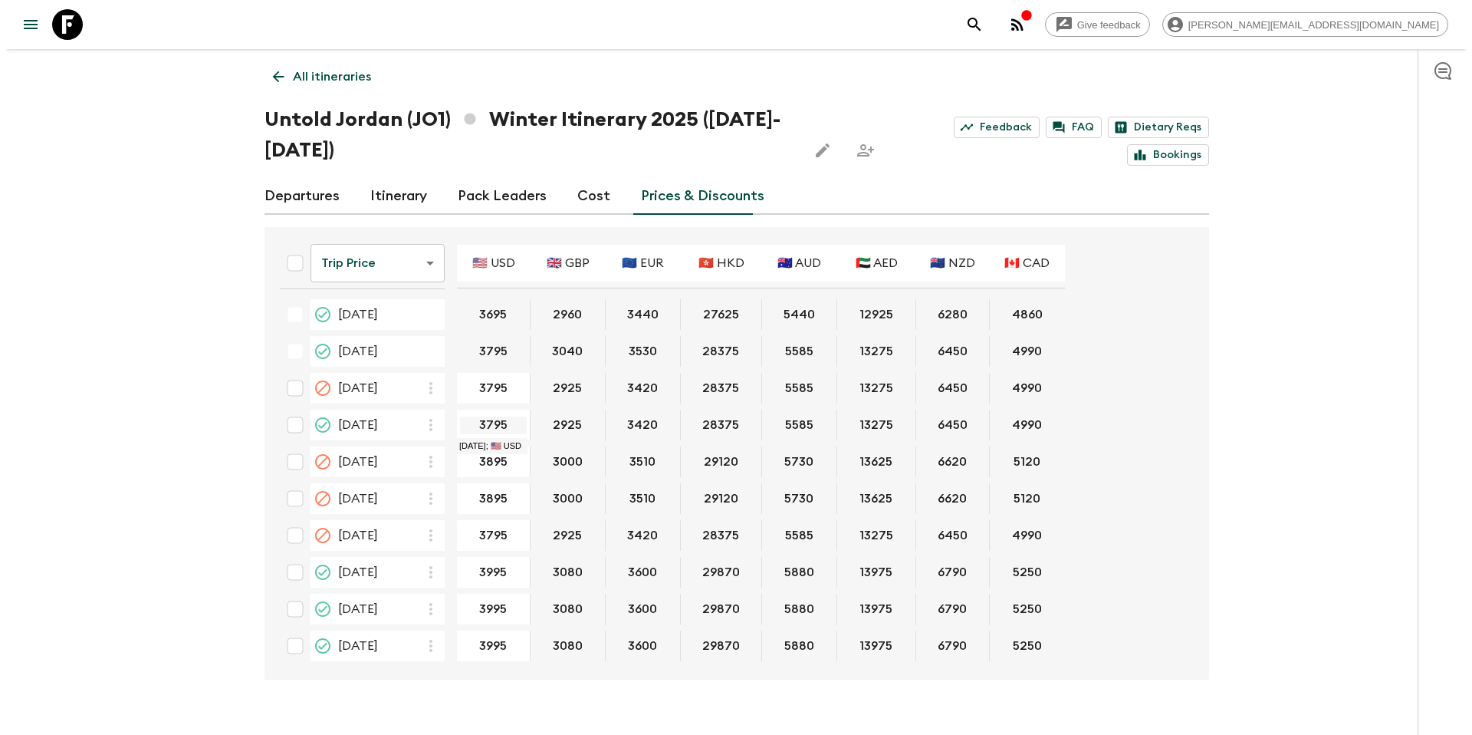
scroll to position [1212, 0]
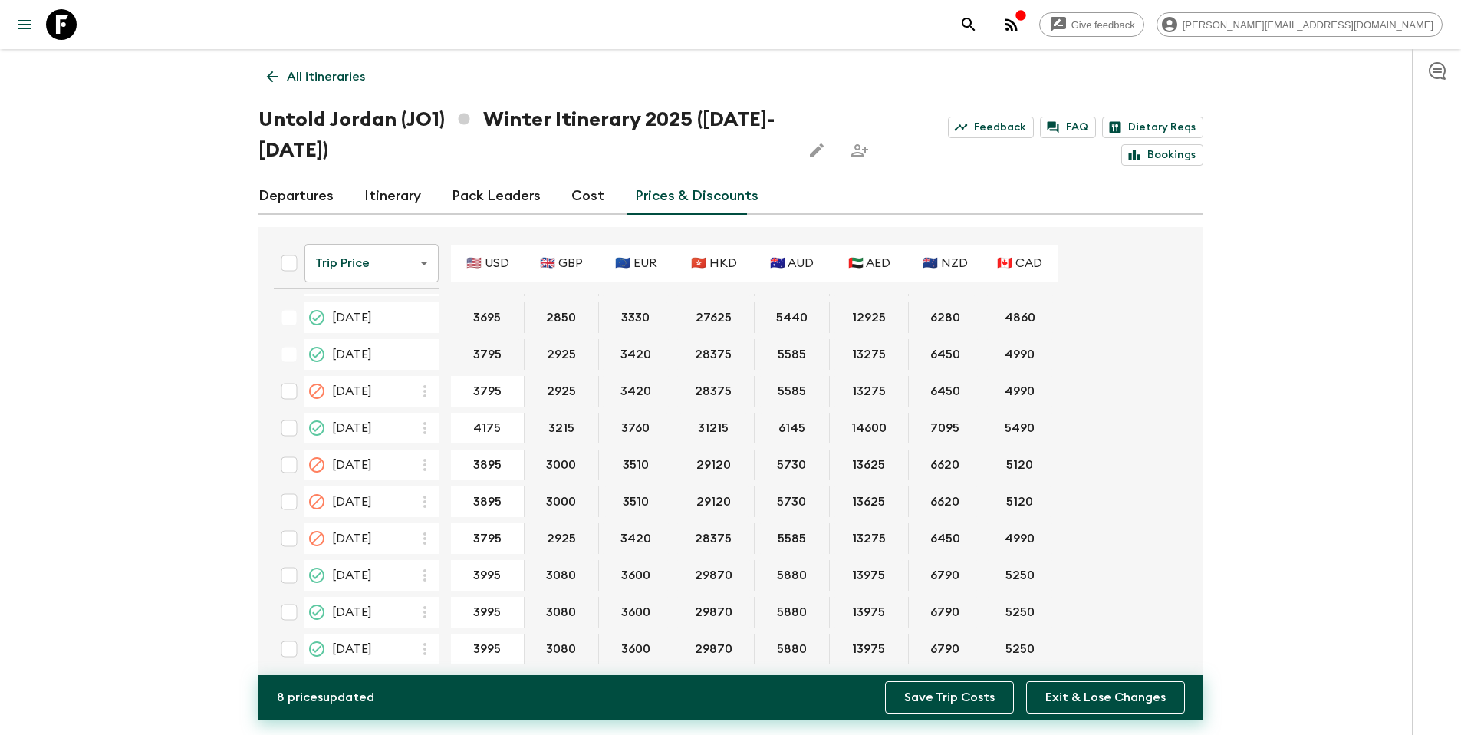
type input "4175"
click at [934, 700] on button "Save Trip Costs" at bounding box center [949, 697] width 129 height 32
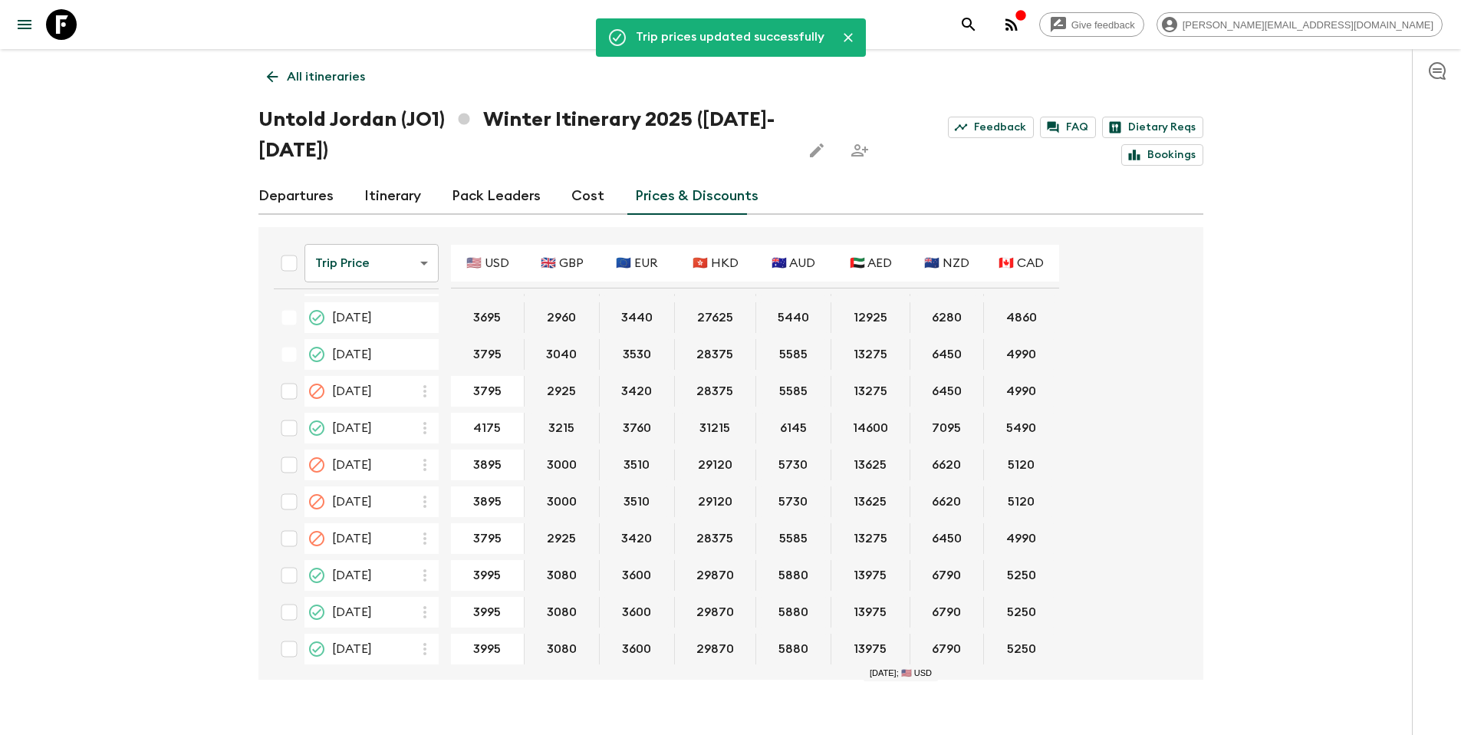
click at [325, 77] on p "All itineraries" at bounding box center [326, 76] width 78 height 18
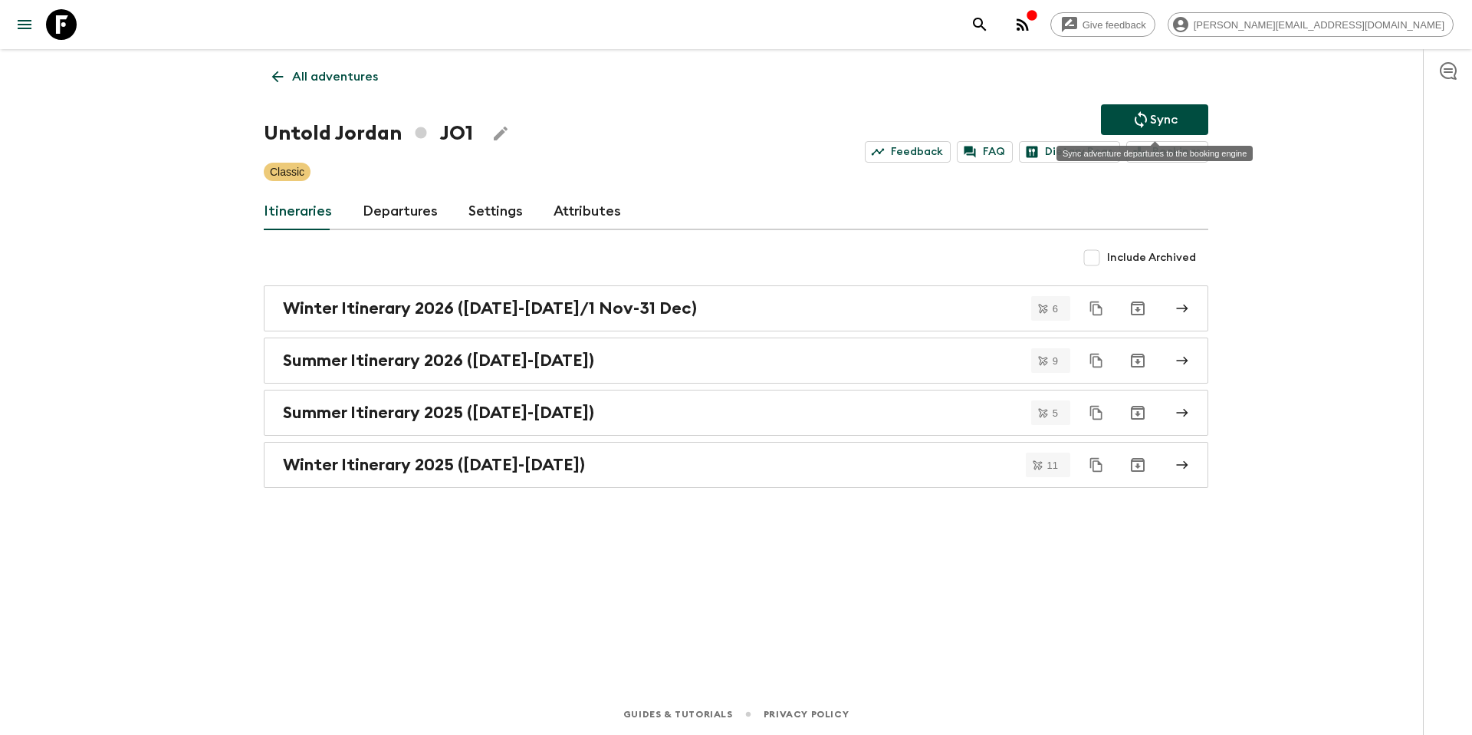
click at [1138, 110] on icon "Sync adventure departures to the booking engine" at bounding box center [1141, 119] width 18 height 18
